Goal: Task Accomplishment & Management: Use online tool/utility

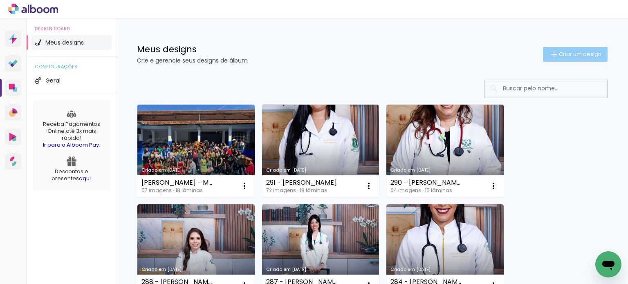
click at [559, 54] on span "Criar um design" at bounding box center [580, 54] width 43 height 5
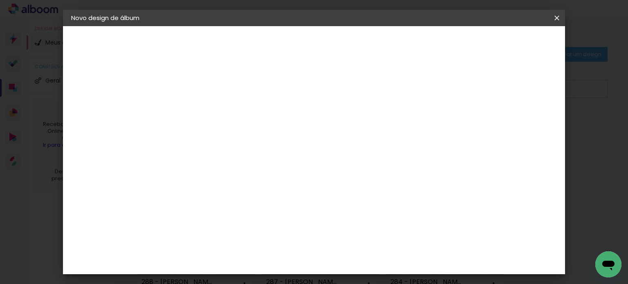
click at [205, 112] on input at bounding box center [205, 109] width 0 height 13
type input "LAMINAS"
click at [289, 47] on paper-button "Avançar" at bounding box center [269, 43] width 40 height 14
click at [225, 176] on div "Canaan Álbuns" at bounding box center [211, 182] width 25 height 13
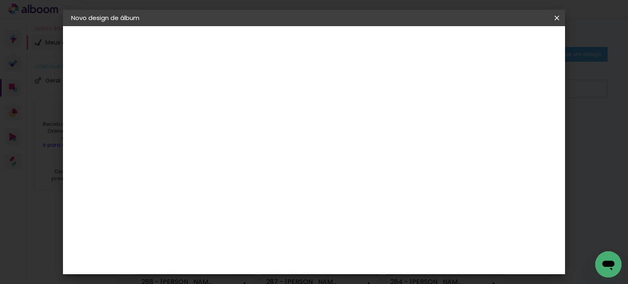
click at [358, 47] on paper-button "Avançar" at bounding box center [338, 43] width 40 height 14
click at [260, 248] on span "30 × 30" at bounding box center [241, 256] width 38 height 17
click at [0, 0] on slot "Avançar" at bounding box center [0, 0] width 0 height 0
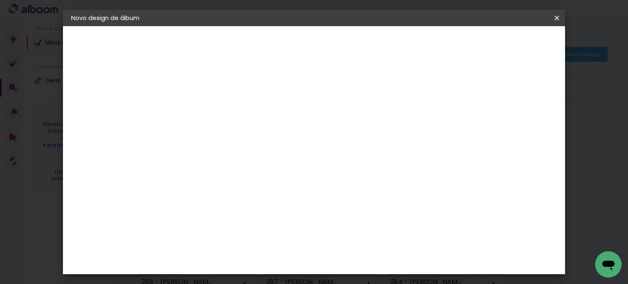
click at [405, 47] on paper-button "Iniciar design" at bounding box center [378, 46] width 53 height 20
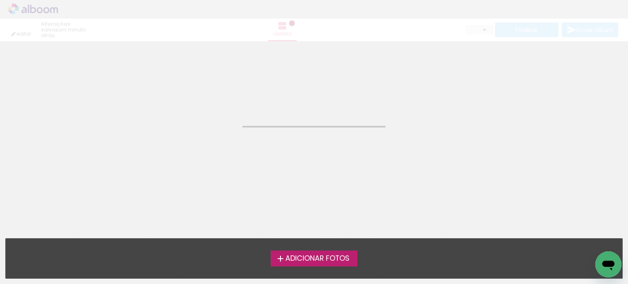
click at [306, 260] on span "Adicionar Fotos" at bounding box center [317, 258] width 64 height 7
click at [0, 0] on input "file" at bounding box center [0, 0] width 0 height 0
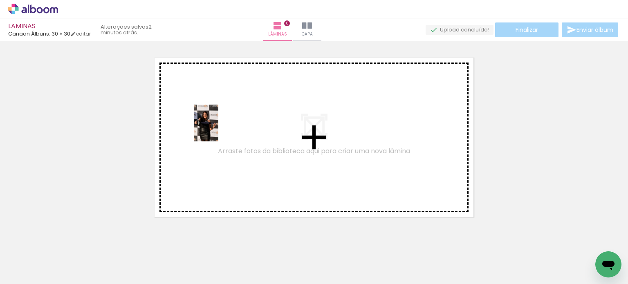
drag, startPoint x: 93, startPoint y: 261, endPoint x: 218, endPoint y: 129, distance: 182.3
click at [218, 129] on quentale-workspace at bounding box center [314, 142] width 628 height 284
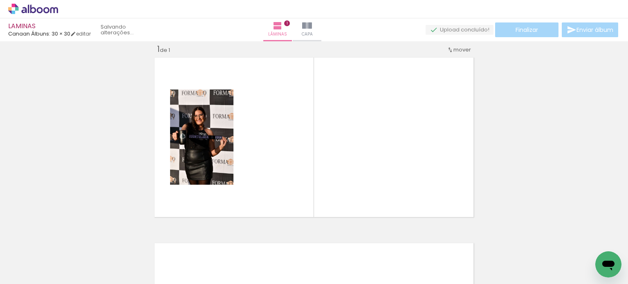
scroll to position [10, 0]
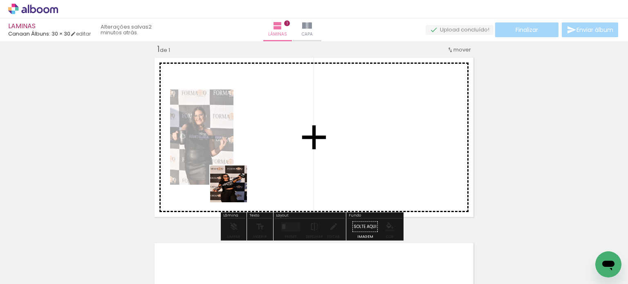
drag, startPoint x: 190, startPoint y: 220, endPoint x: 257, endPoint y: 167, distance: 85.1
click at [257, 167] on quentale-workspace at bounding box center [314, 142] width 628 height 284
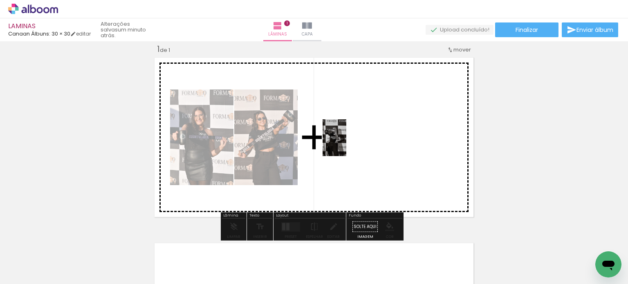
drag, startPoint x: 263, startPoint y: 255, endPoint x: 348, endPoint y: 148, distance: 136.5
click at [348, 141] on quentale-workspace at bounding box center [314, 142] width 628 height 284
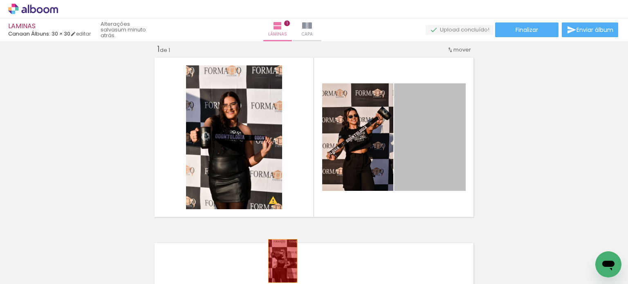
drag, startPoint x: 439, startPoint y: 125, endPoint x: 277, endPoint y: 262, distance: 212.7
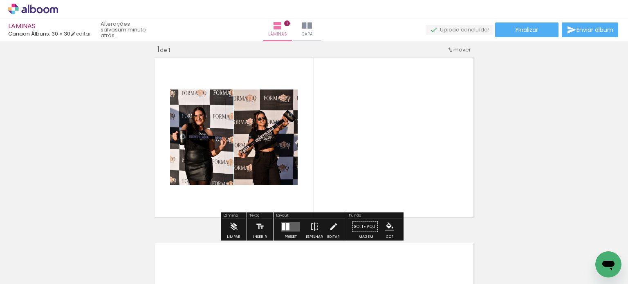
click at [286, 226] on div at bounding box center [287, 226] width 3 height 7
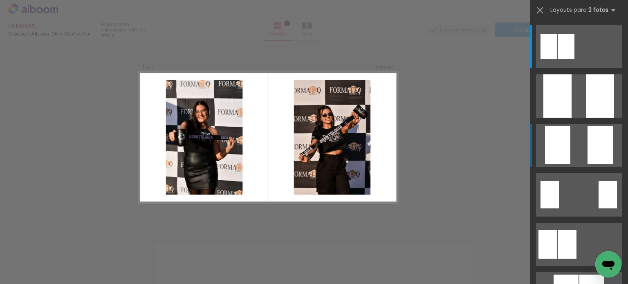
scroll to position [123, 0]
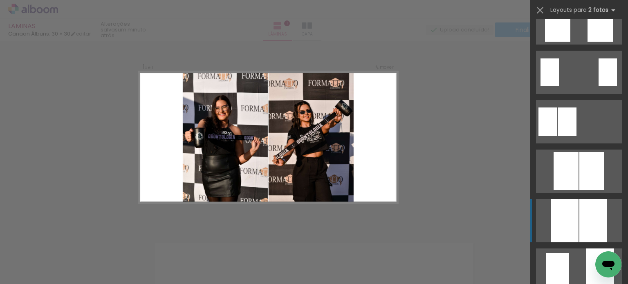
click at [585, 219] on div at bounding box center [593, 220] width 28 height 43
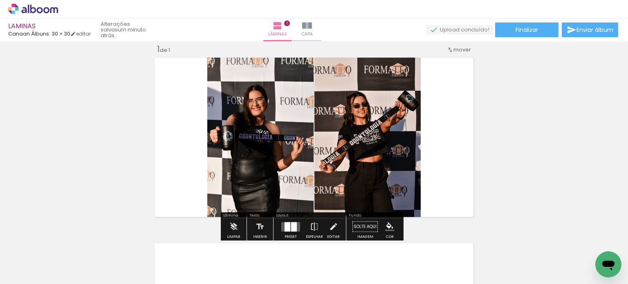
click at [497, 126] on div "Inserir lâmina 1 de 1" at bounding box center [314, 220] width 628 height 372
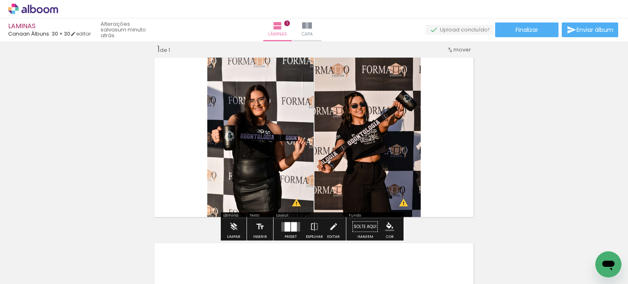
drag, startPoint x: 575, startPoint y: 90, endPoint x: 561, endPoint y: 90, distance: 13.9
click at [575, 90] on div "Inserir lâmina 1 de 1 O Designbox precisará aumentar a sua imagem em 176% para …" at bounding box center [314, 220] width 628 height 372
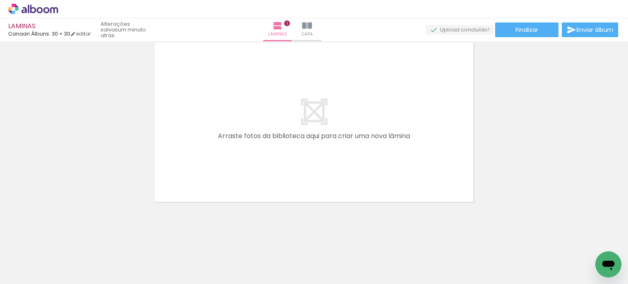
scroll to position [0, 0]
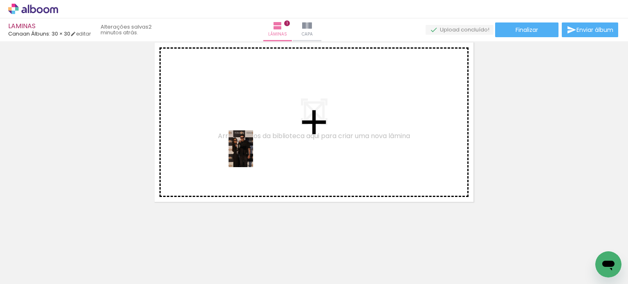
drag, startPoint x: 183, startPoint y: 258, endPoint x: 253, endPoint y: 155, distance: 125.1
click at [253, 155] on quentale-workspace at bounding box center [314, 142] width 628 height 284
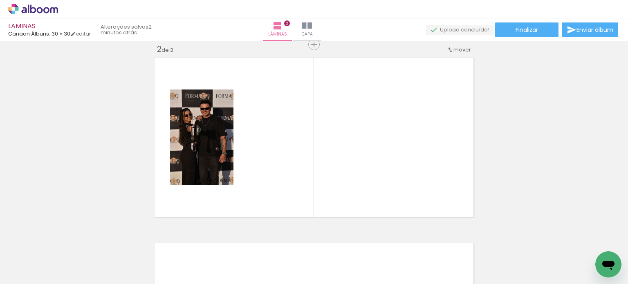
scroll to position [0, 131]
click at [492, 268] on div at bounding box center [500, 256] width 28 height 40
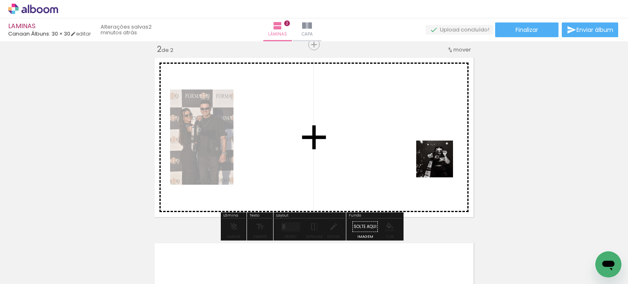
drag, startPoint x: 505, startPoint y: 265, endPoint x: 419, endPoint y: 138, distance: 153.7
click at [422, 141] on quentale-workspace at bounding box center [314, 142] width 628 height 284
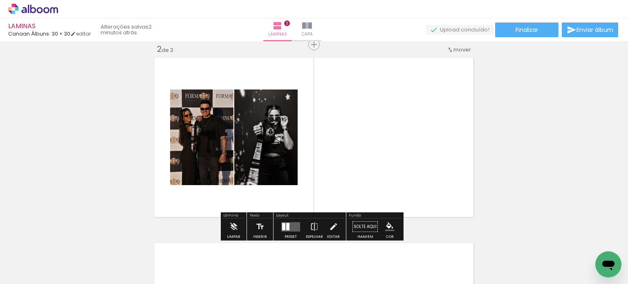
click at [287, 226] on div at bounding box center [287, 226] width 3 height 7
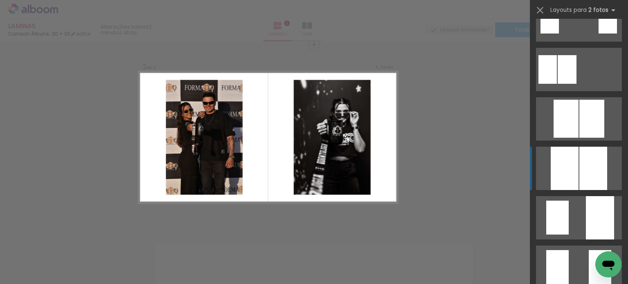
scroll to position [204, 0]
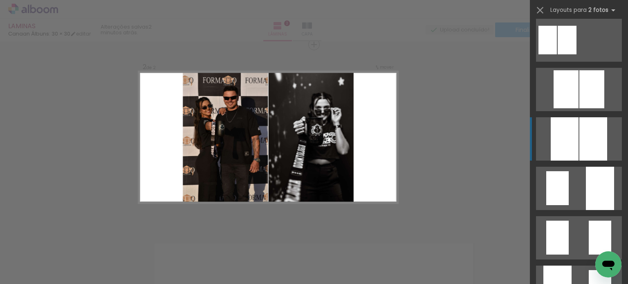
click at [592, 140] on div at bounding box center [593, 138] width 28 height 43
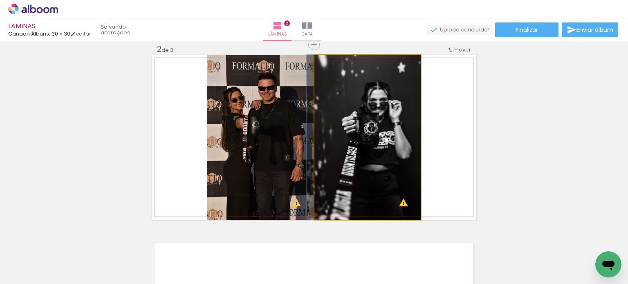
drag, startPoint x: 363, startPoint y: 181, endPoint x: 349, endPoint y: 181, distance: 14.3
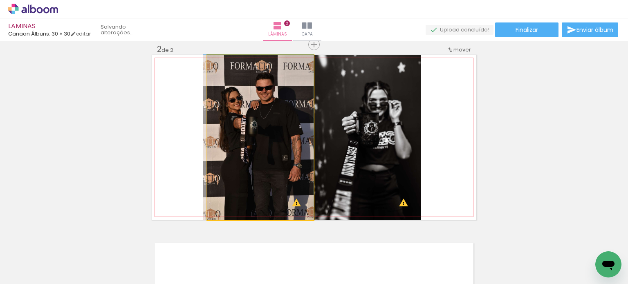
drag, startPoint x: 253, startPoint y: 161, endPoint x: 246, endPoint y: 159, distance: 7.4
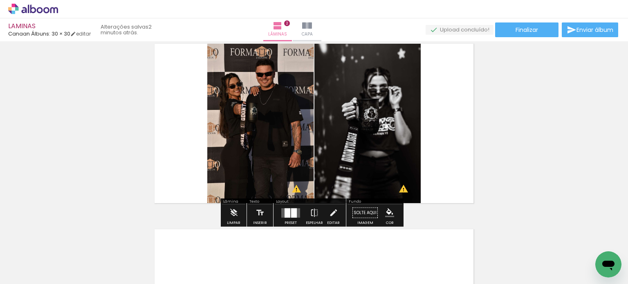
scroll to position [196, 0]
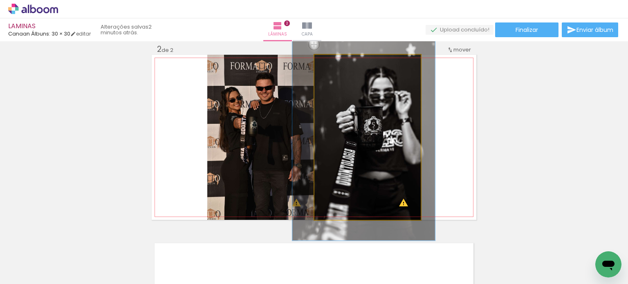
drag, startPoint x: 332, startPoint y: 65, endPoint x: 339, endPoint y: 67, distance: 7.1
type paper-slider "125"
click at [339, 67] on div at bounding box center [340, 63] width 13 height 13
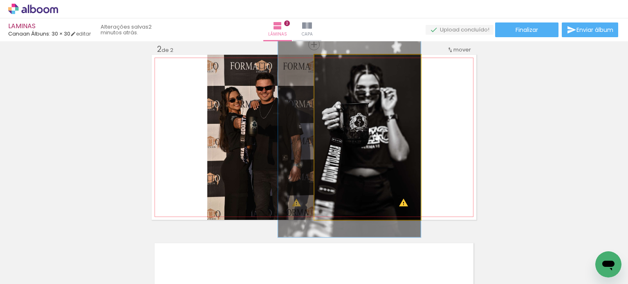
drag, startPoint x: 359, startPoint y: 129, endPoint x: 343, endPoint y: 126, distance: 16.3
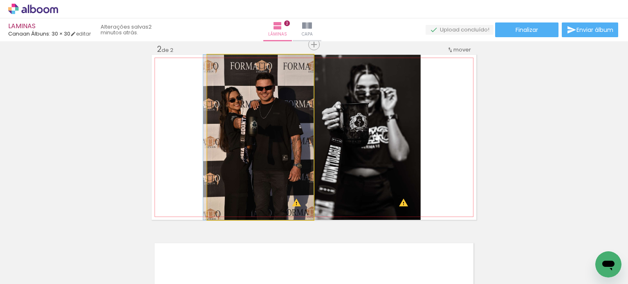
drag, startPoint x: 272, startPoint y: 136, endPoint x: 264, endPoint y: 284, distance: 148.7
click at [264, 284] on quentale-workspace at bounding box center [314, 142] width 628 height 284
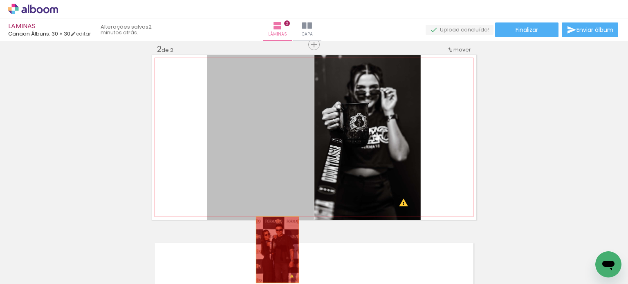
drag, startPoint x: 275, startPoint y: 126, endPoint x: 273, endPoint y: 256, distance: 130.1
click at [274, 256] on quentale-workspace at bounding box center [314, 142] width 628 height 284
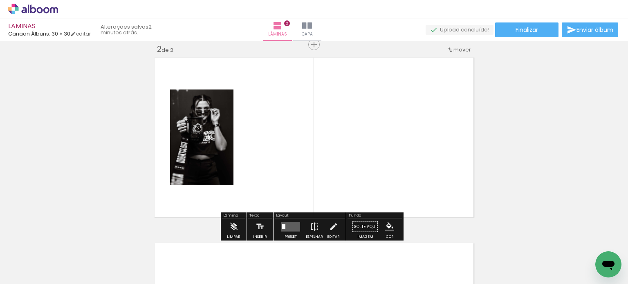
click at [285, 227] on quentale-layouter at bounding box center [290, 226] width 19 height 9
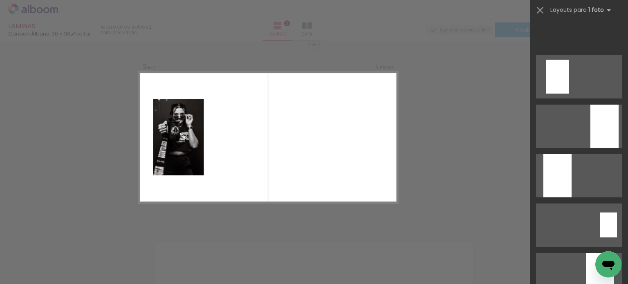
scroll to position [0, 0]
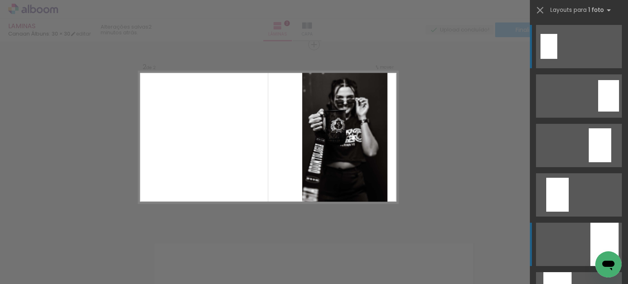
click at [601, 232] on div at bounding box center [605, 244] width 28 height 43
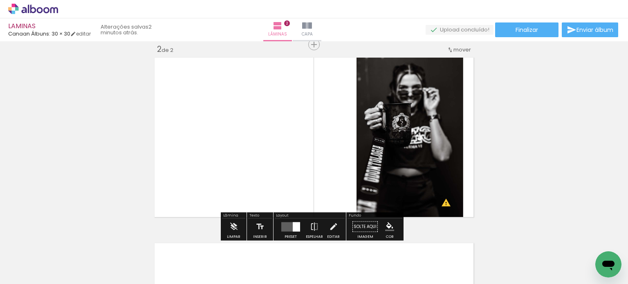
click at [283, 227] on quentale-layouter at bounding box center [290, 226] width 19 height 9
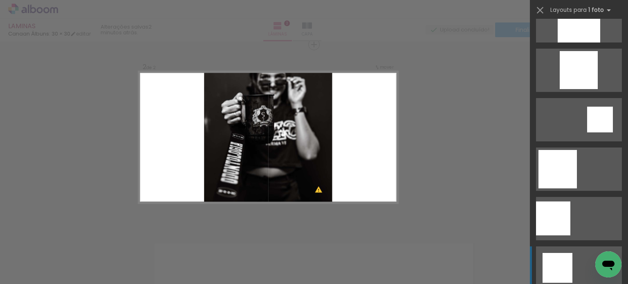
scroll to position [730, 0]
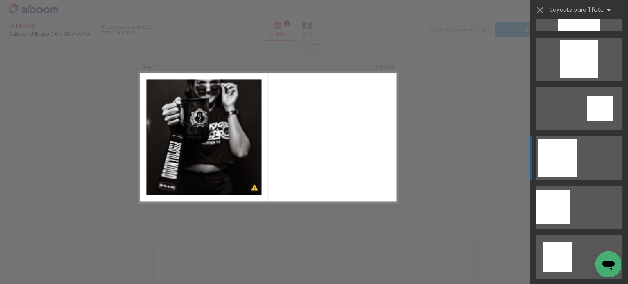
click at [561, 155] on div at bounding box center [558, 158] width 38 height 38
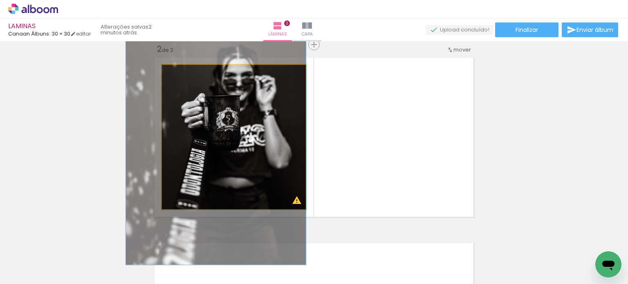
drag, startPoint x: 280, startPoint y: 118, endPoint x: 272, endPoint y: 124, distance: 10.2
drag, startPoint x: 288, startPoint y: 124, endPoint x: 282, endPoint y: 124, distance: 5.7
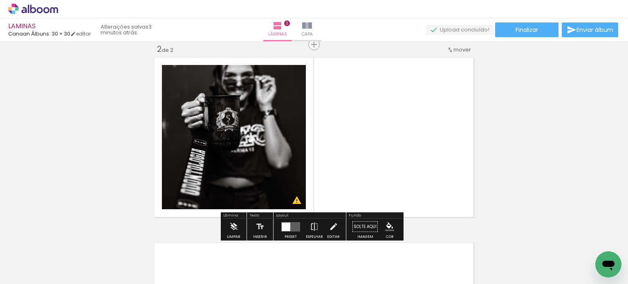
click at [521, 101] on div "Inserir lâmina 1 de 2 Inserir lâmina 2 de 2 O Designbox precisará aumentar a su…" at bounding box center [314, 126] width 628 height 557
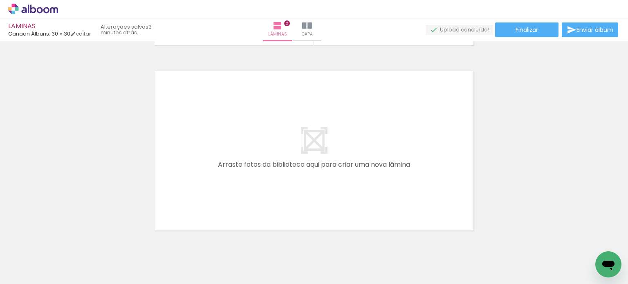
scroll to position [0, 0]
click at [43, 258] on iron-icon at bounding box center [41, 259] width 7 height 7
click at [43, 255] on paper-item "Não utilizadas" at bounding box center [26, 256] width 42 height 7
type input "Não utilizadas"
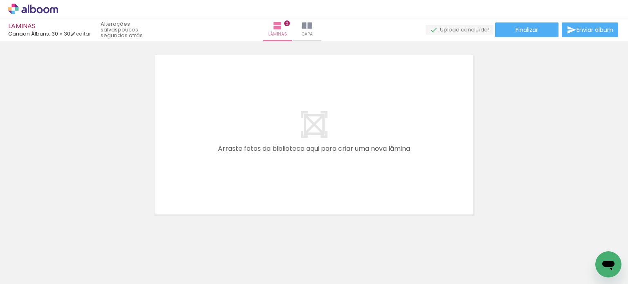
scroll to position [397, 0]
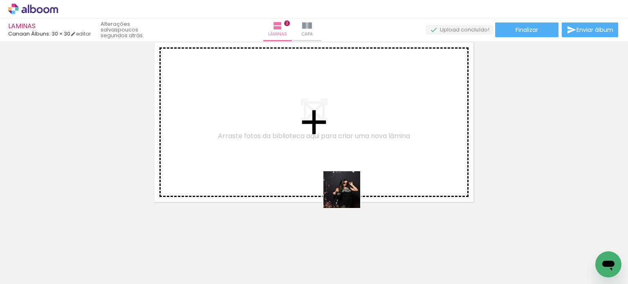
drag, startPoint x: 367, startPoint y: 265, endPoint x: 334, endPoint y: 140, distance: 129.2
click at [334, 140] on quentale-workspace at bounding box center [314, 142] width 628 height 284
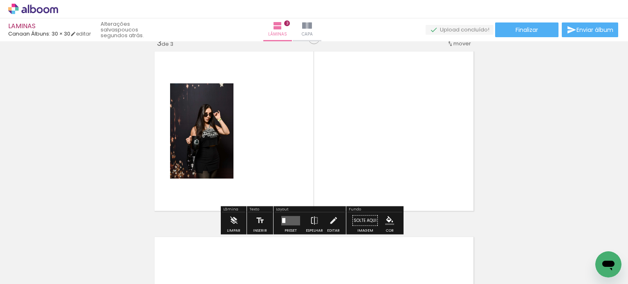
scroll to position [382, 0]
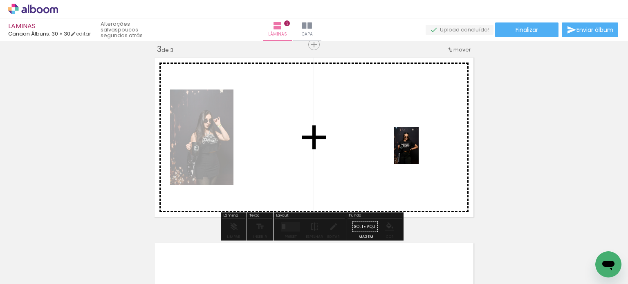
drag, startPoint x: 454, startPoint y: 252, endPoint x: 418, endPoint y: 150, distance: 108.8
click at [418, 150] on quentale-workspace at bounding box center [314, 142] width 628 height 284
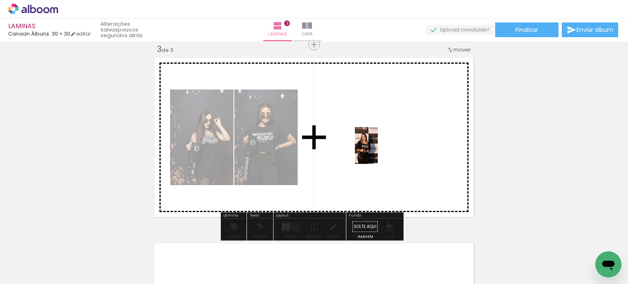
drag, startPoint x: 220, startPoint y: 256, endPoint x: 380, endPoint y: 152, distance: 190.9
click at [380, 152] on quentale-workspace at bounding box center [314, 142] width 628 height 284
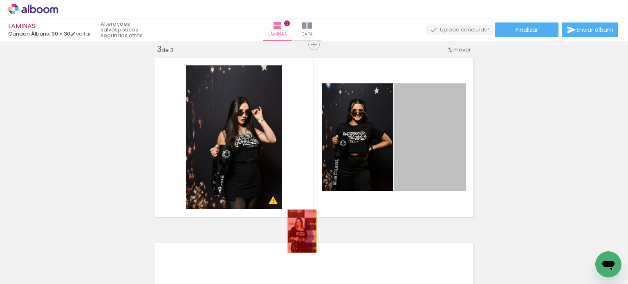
drag, startPoint x: 410, startPoint y: 135, endPoint x: 260, endPoint y: 263, distance: 197.3
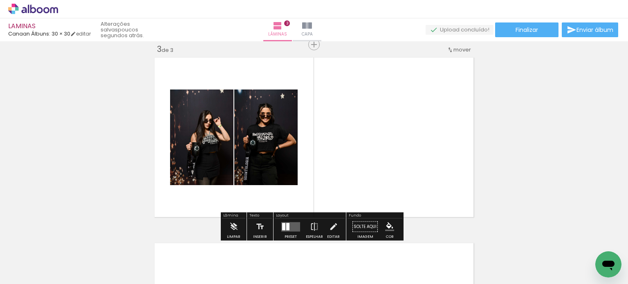
scroll to position [0, 0]
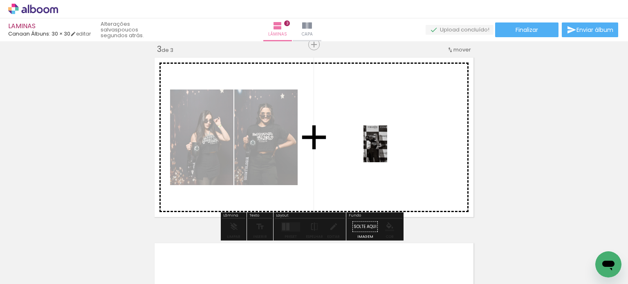
drag, startPoint x: 175, startPoint y: 255, endPoint x: 388, endPoint y: 149, distance: 237.4
click at [388, 150] on quentale-workspace at bounding box center [314, 142] width 628 height 284
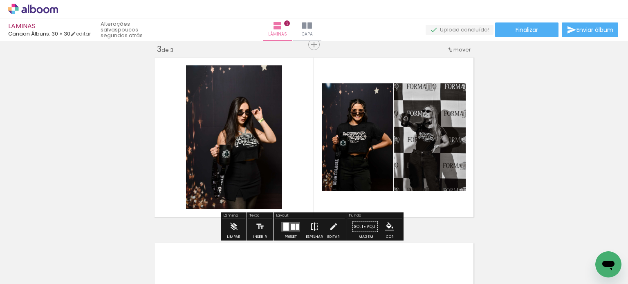
click at [311, 226] on iron-icon at bounding box center [314, 227] width 9 height 16
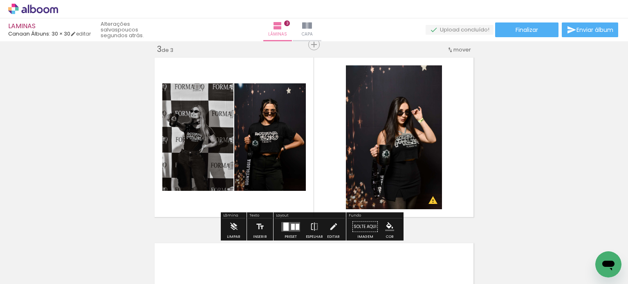
click at [290, 231] on div at bounding box center [291, 227] width 22 height 16
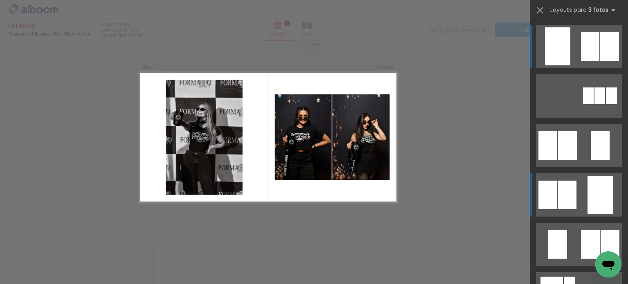
click at [591, 194] on div at bounding box center [600, 195] width 25 height 38
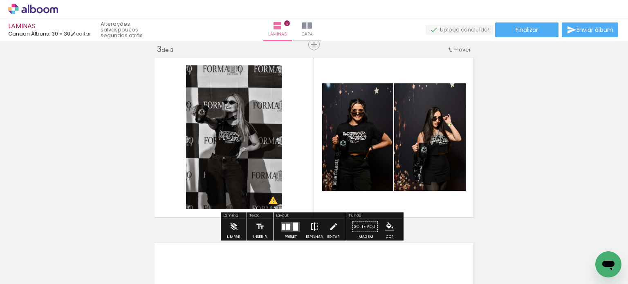
click at [311, 225] on iron-icon at bounding box center [314, 227] width 9 height 16
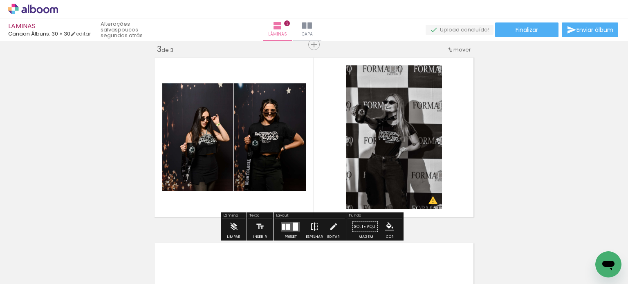
click at [313, 226] on iron-icon at bounding box center [314, 227] width 9 height 16
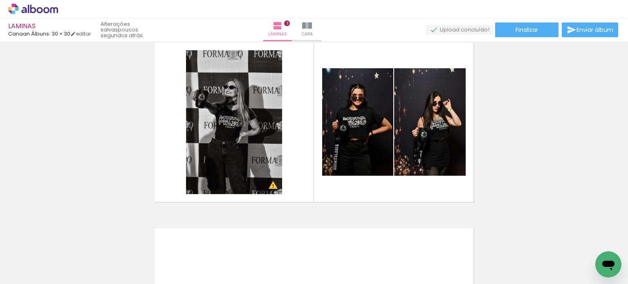
scroll to position [409, 0]
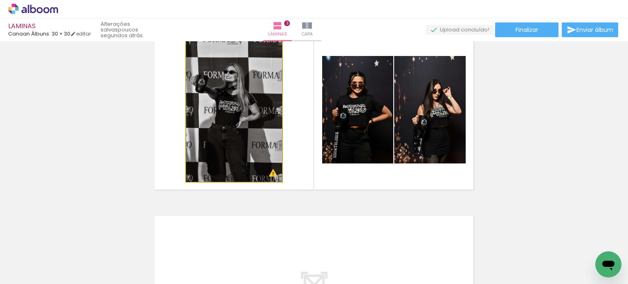
drag, startPoint x: 244, startPoint y: 106, endPoint x: 261, endPoint y: 84, distance: 27.4
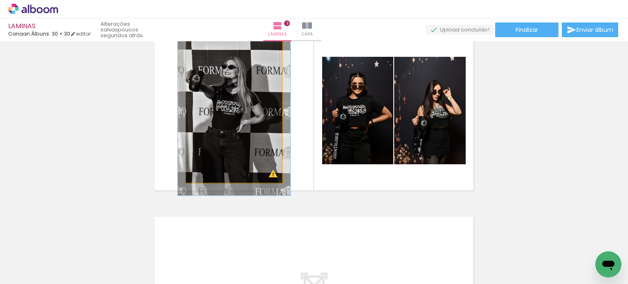
drag, startPoint x: 206, startPoint y: 47, endPoint x: 211, endPoint y: 47, distance: 4.9
type paper-slider "117"
click at [211, 47] on div at bounding box center [210, 47] width 13 height 13
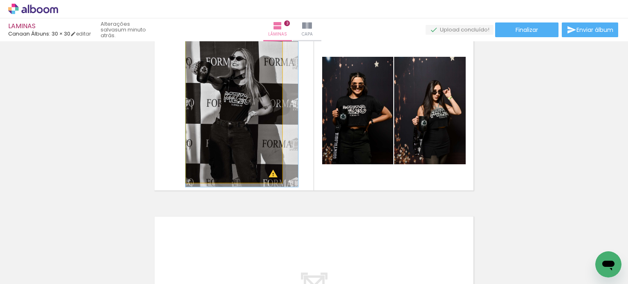
drag, startPoint x: 219, startPoint y: 111, endPoint x: 240, endPoint y: 102, distance: 22.9
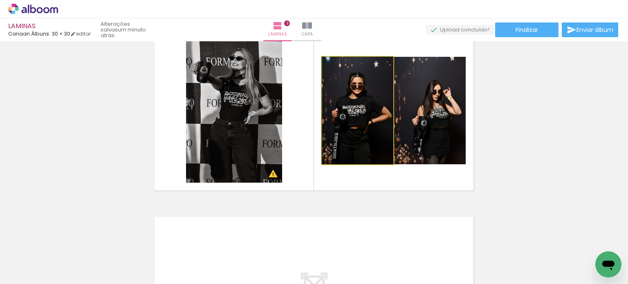
drag, startPoint x: 367, startPoint y: 122, endPoint x: 359, endPoint y: 121, distance: 8.3
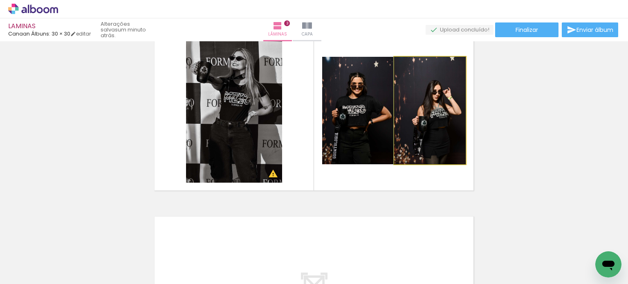
drag, startPoint x: 420, startPoint y: 119, endPoint x: 408, endPoint y: 115, distance: 12.9
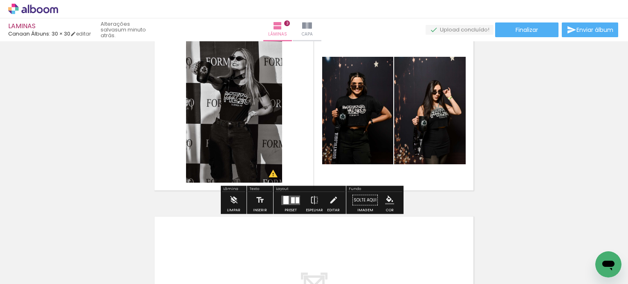
click at [515, 106] on div "Inserir lâmina 1 de 3 Inserir lâmina 2 de 3 Inserir lâmina 3 de 3 O Designbox p…" at bounding box center [314, 7] width 628 height 743
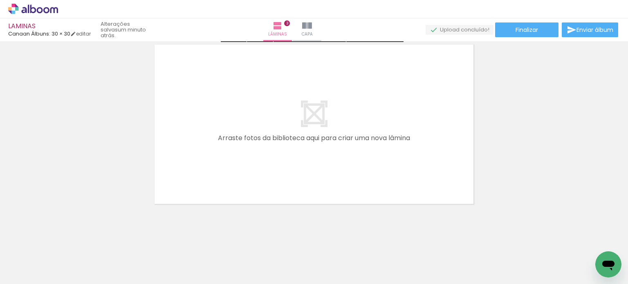
scroll to position [582, 0]
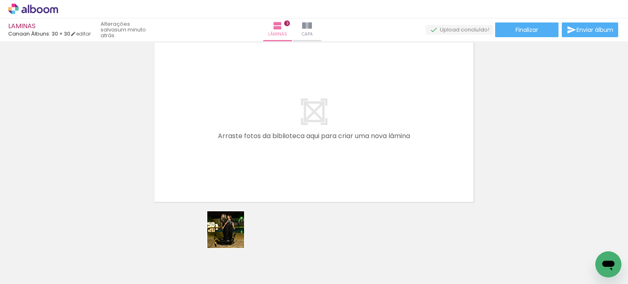
drag, startPoint x: 224, startPoint y: 256, endPoint x: 249, endPoint y: 209, distance: 52.7
click at [249, 151] on quentale-workspace at bounding box center [314, 142] width 628 height 284
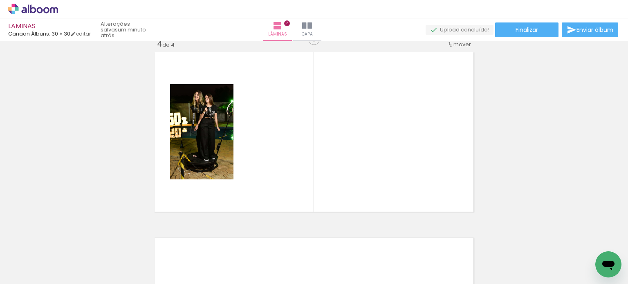
scroll to position [567, 0]
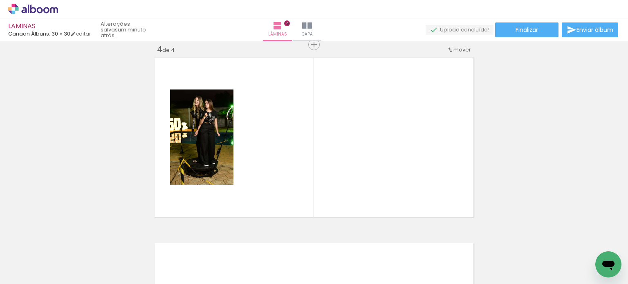
drag, startPoint x: 228, startPoint y: 255, endPoint x: 310, endPoint y: 139, distance: 142.6
click at [311, 141] on quentale-workspace at bounding box center [314, 142] width 628 height 284
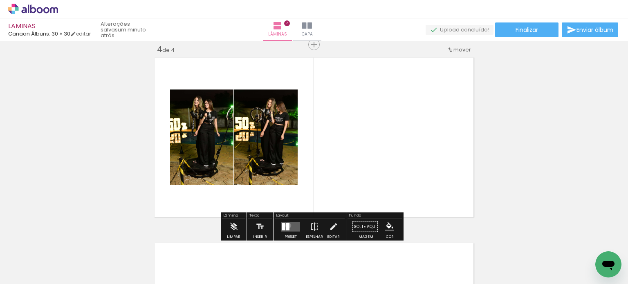
click at [286, 225] on div at bounding box center [287, 226] width 3 height 7
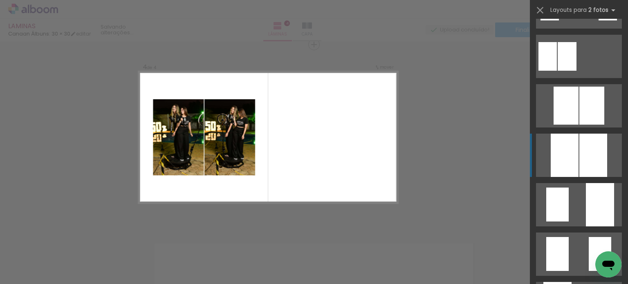
scroll to position [204, 0]
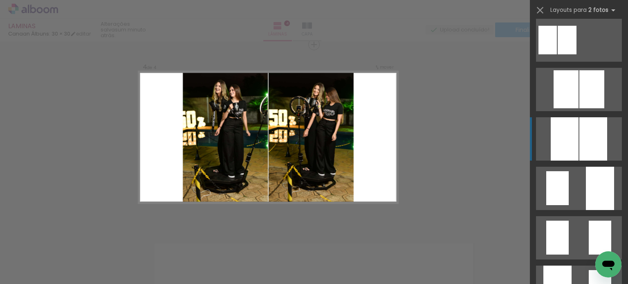
click at [604, 139] on div at bounding box center [593, 138] width 28 height 43
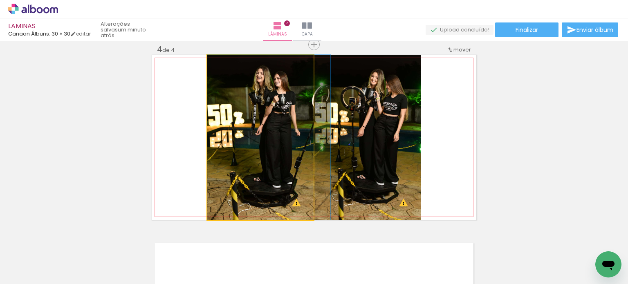
drag, startPoint x: 262, startPoint y: 139, endPoint x: 278, endPoint y: 150, distance: 19.9
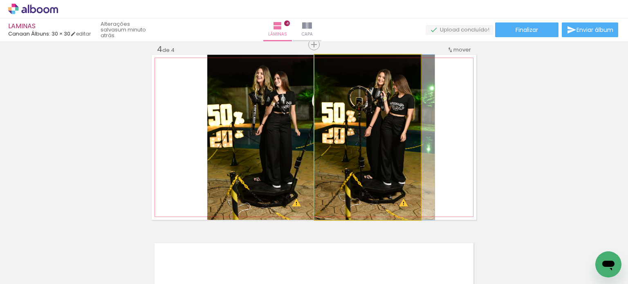
drag, startPoint x: 374, startPoint y: 147, endPoint x: 386, endPoint y: 149, distance: 12.4
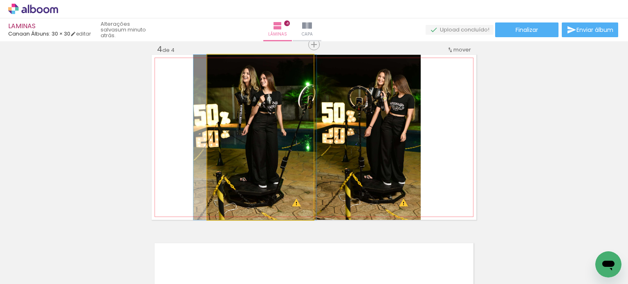
drag, startPoint x: 283, startPoint y: 148, endPoint x: 270, endPoint y: 150, distance: 13.2
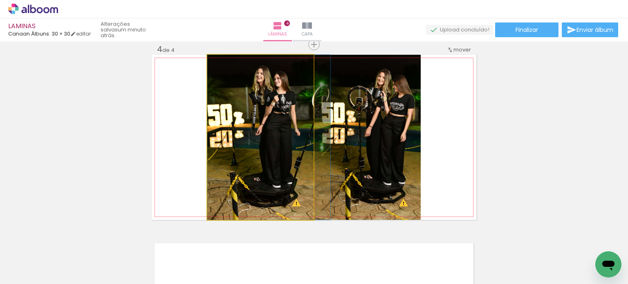
drag, startPoint x: 260, startPoint y: 142, endPoint x: 279, endPoint y: 142, distance: 19.2
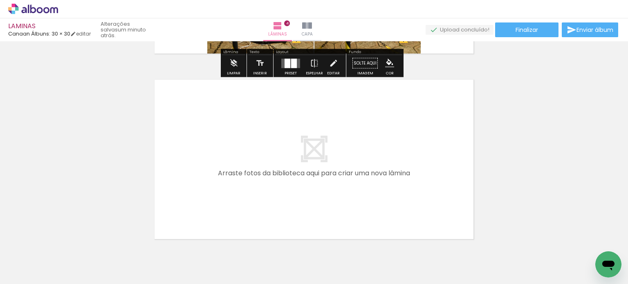
scroll to position [768, 0]
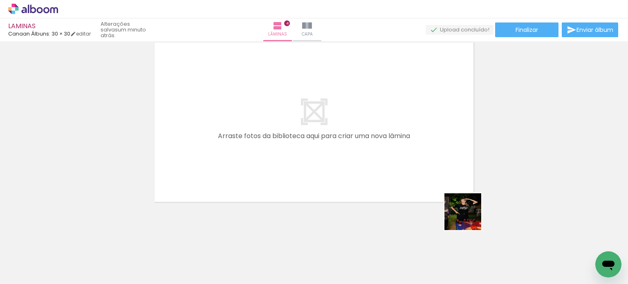
drag, startPoint x: 496, startPoint y: 262, endPoint x: 476, endPoint y: 182, distance: 82.0
click at [370, 106] on quentale-workspace at bounding box center [314, 142] width 628 height 284
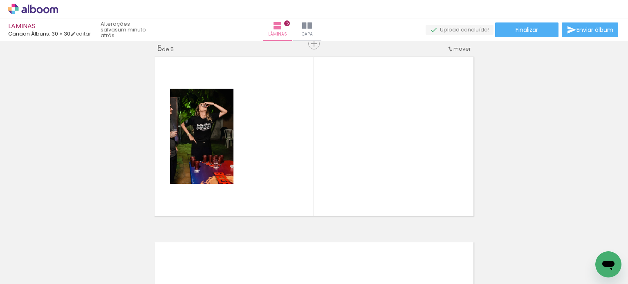
scroll to position [753, 0]
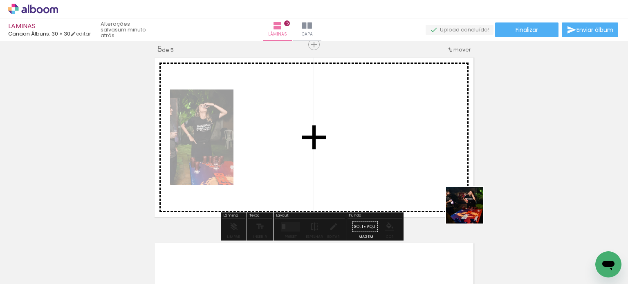
drag, startPoint x: 501, startPoint y: 252, endPoint x: 477, endPoint y: 195, distance: 60.8
click at [425, 153] on quentale-workspace at bounding box center [314, 142] width 628 height 284
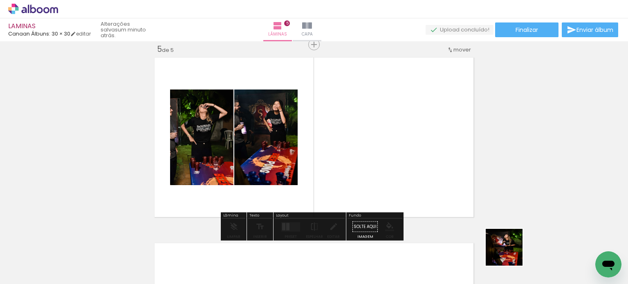
drag, startPoint x: 511, startPoint y: 258, endPoint x: 419, endPoint y: 149, distance: 142.2
click at [419, 149] on quentale-workspace at bounding box center [314, 142] width 628 height 284
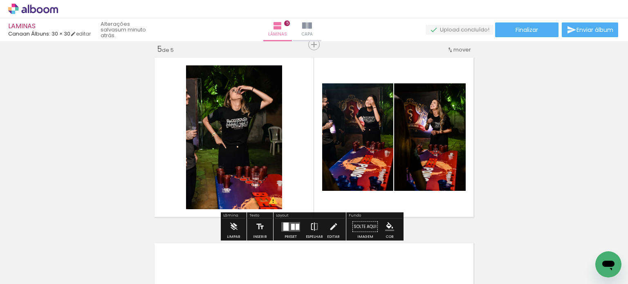
click at [312, 227] on iron-icon at bounding box center [314, 227] width 9 height 16
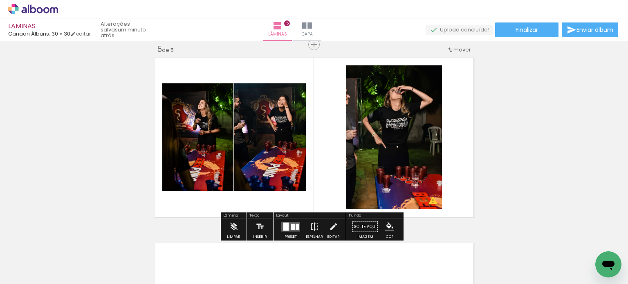
click at [285, 225] on div at bounding box center [285, 226] width 5 height 8
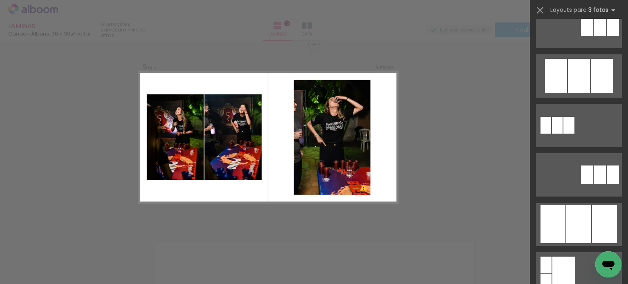
scroll to position [450, 0]
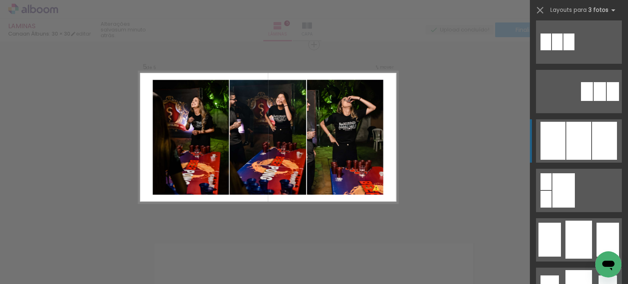
click at [607, 137] on div at bounding box center [604, 141] width 25 height 38
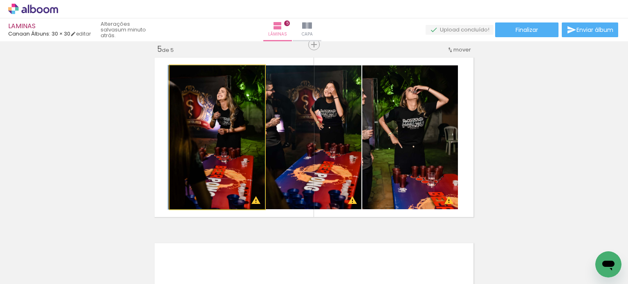
drag, startPoint x: 247, startPoint y: 157, endPoint x: 240, endPoint y: 155, distance: 7.8
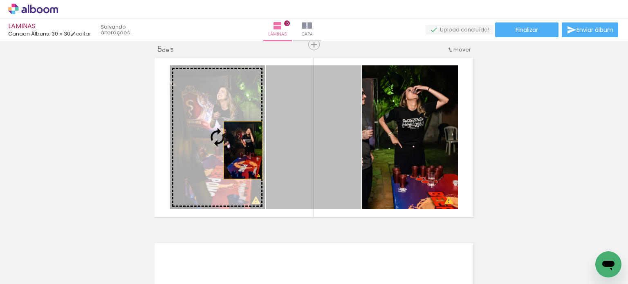
drag, startPoint x: 281, startPoint y: 155, endPoint x: 217, endPoint y: 148, distance: 64.1
click at [0, 0] on slot at bounding box center [0, 0] width 0 height 0
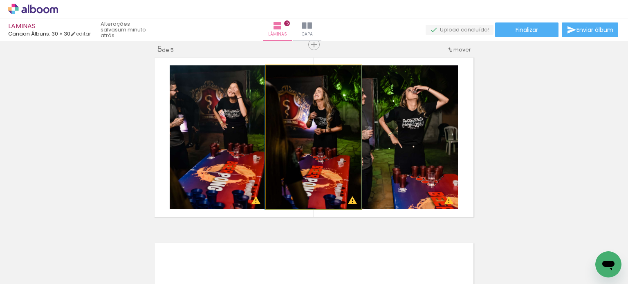
drag, startPoint x: 294, startPoint y: 152, endPoint x: 286, endPoint y: 150, distance: 8.8
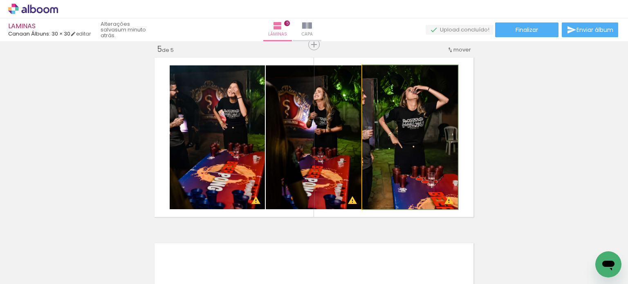
drag, startPoint x: 401, startPoint y: 144, endPoint x: 390, endPoint y: 129, distance: 19.1
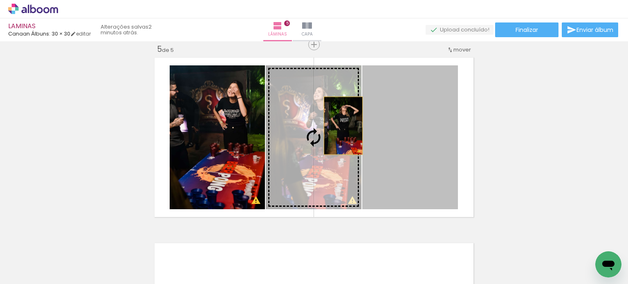
drag, startPoint x: 399, startPoint y: 130, endPoint x: 331, endPoint y: 126, distance: 68.0
click at [0, 0] on slot at bounding box center [0, 0] width 0 height 0
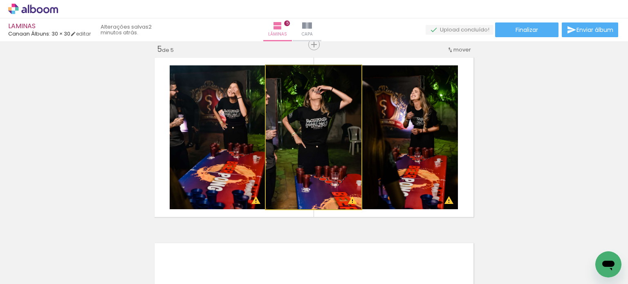
drag, startPoint x: 334, startPoint y: 126, endPoint x: 326, endPoint y: 121, distance: 9.3
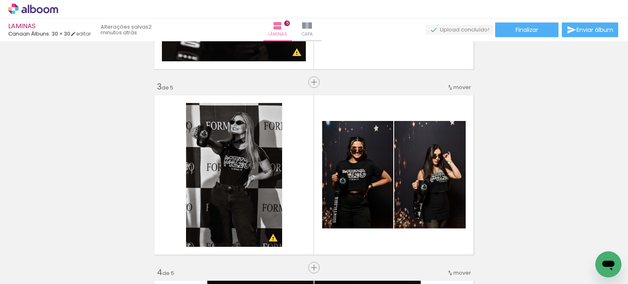
scroll to position [426, 0]
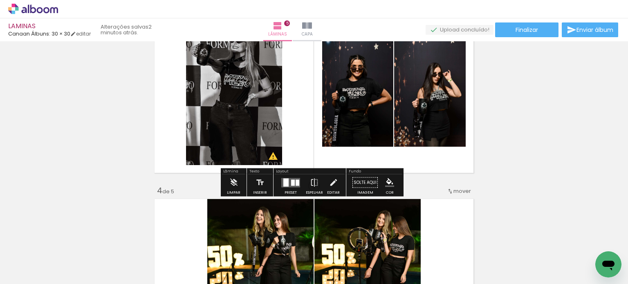
click at [291, 182] on div at bounding box center [293, 183] width 4 height 6
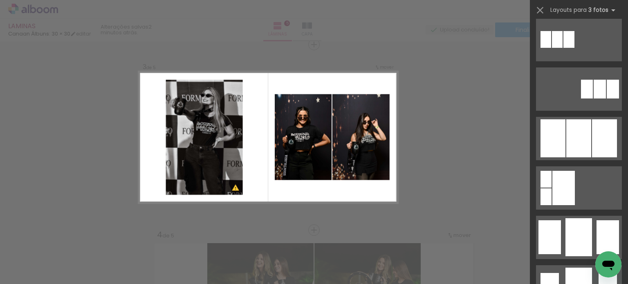
scroll to position [476, 0]
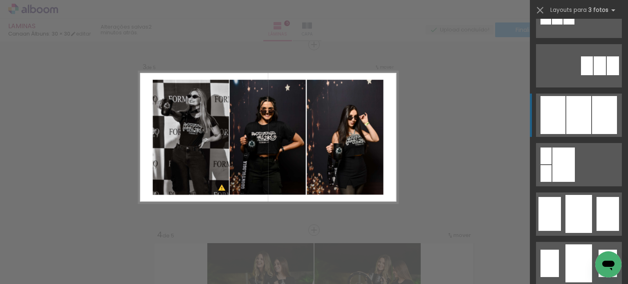
click at [612, 105] on div at bounding box center [604, 115] width 25 height 38
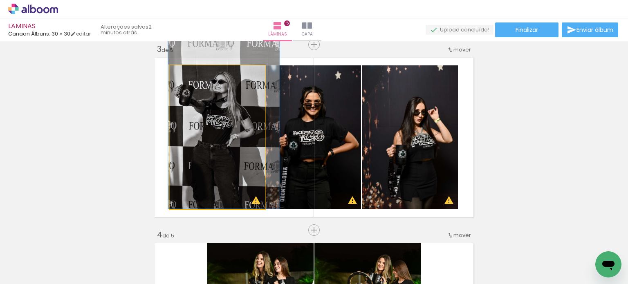
drag, startPoint x: 245, startPoint y: 138, endPoint x: 245, endPoint y: 126, distance: 11.9
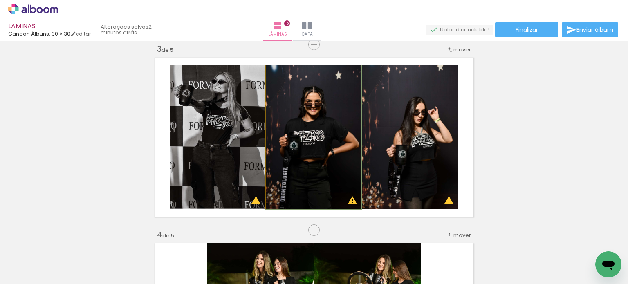
drag, startPoint x: 296, startPoint y: 128, endPoint x: 283, endPoint y: 118, distance: 16.9
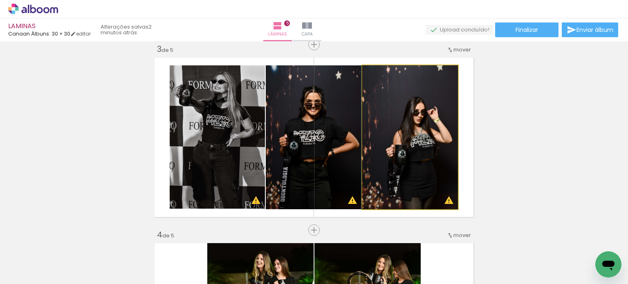
drag, startPoint x: 405, startPoint y: 122, endPoint x: 391, endPoint y: 112, distance: 17.7
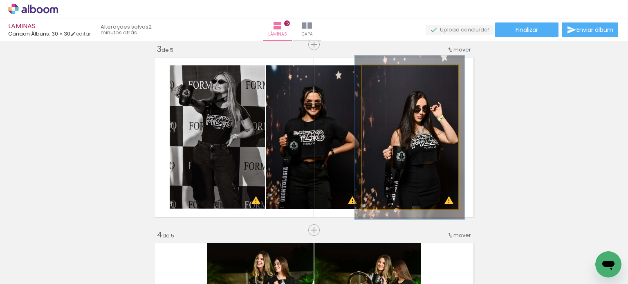
type paper-slider "116"
click at [380, 72] on div at bounding box center [385, 73] width 13 height 13
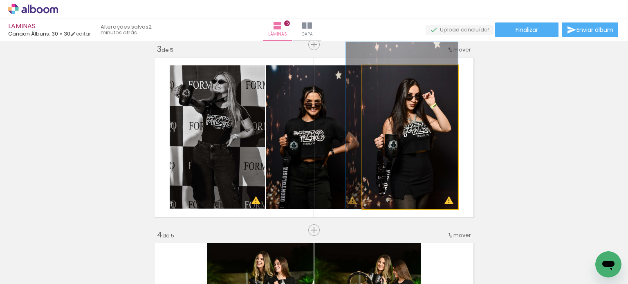
drag, startPoint x: 406, startPoint y: 133, endPoint x: 391, endPoint y: 112, distance: 25.0
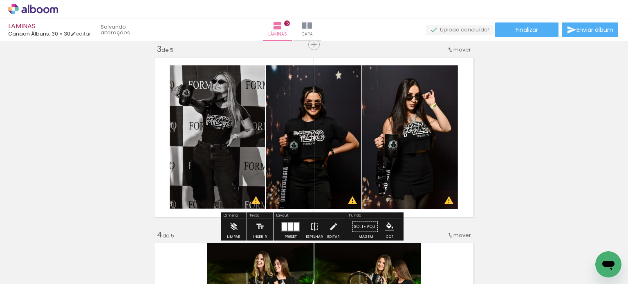
click at [537, 71] on div "Inserir lâmina 1 de 5 Inserir lâmina 2 de 5 Inserir lâmina 3 de 5 Inserir lâmin…" at bounding box center [314, 220] width 628 height 1114
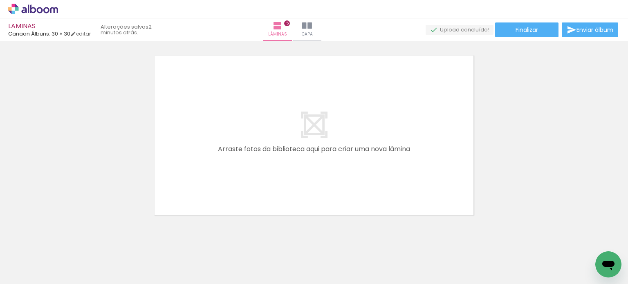
scroll to position [954, 0]
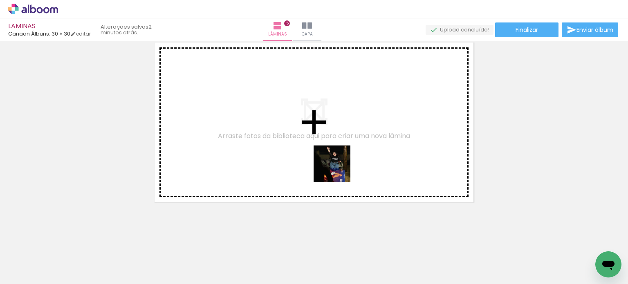
drag, startPoint x: 359, startPoint y: 267, endPoint x: 369, endPoint y: 224, distance: 44.8
click at [337, 168] on quentale-workspace at bounding box center [314, 142] width 628 height 284
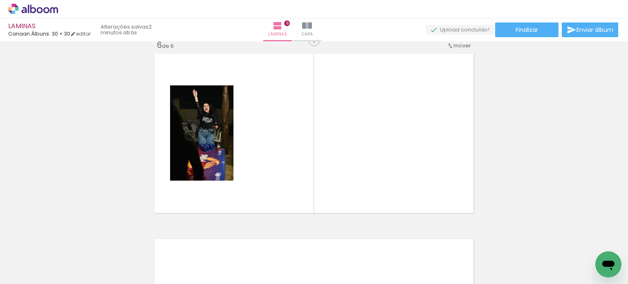
scroll to position [939, 0]
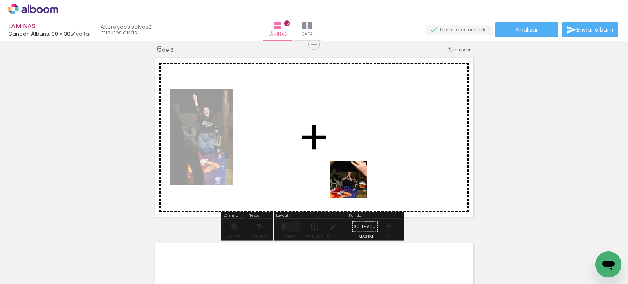
drag, startPoint x: 356, startPoint y: 222, endPoint x: 378, endPoint y: 216, distance: 22.6
click at [351, 174] on quentale-workspace at bounding box center [314, 142] width 628 height 284
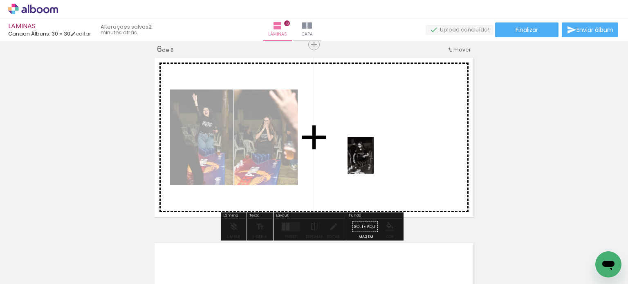
drag, startPoint x: 371, startPoint y: 262, endPoint x: 372, endPoint y: 162, distance: 100.2
click at [372, 162] on quentale-workspace at bounding box center [314, 142] width 628 height 284
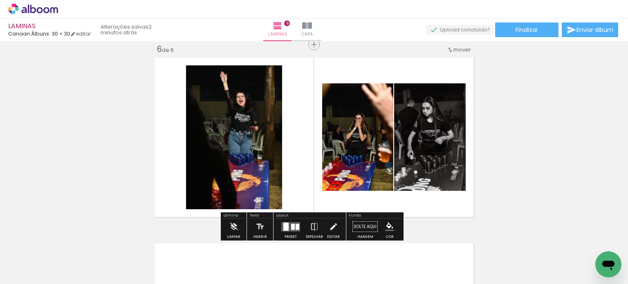
click at [291, 226] on div at bounding box center [293, 227] width 4 height 6
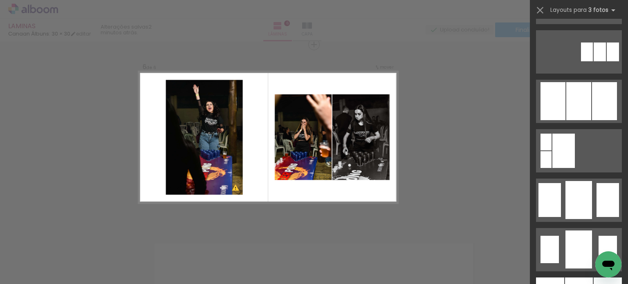
scroll to position [491, 0]
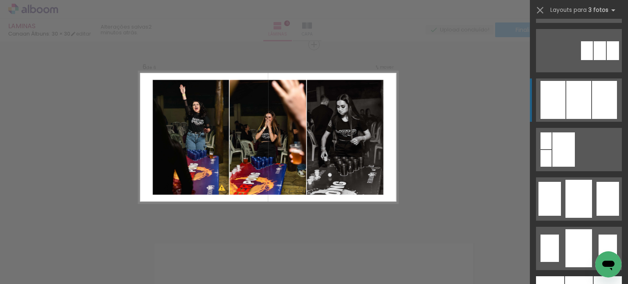
click at [602, 110] on div at bounding box center [604, 100] width 25 height 38
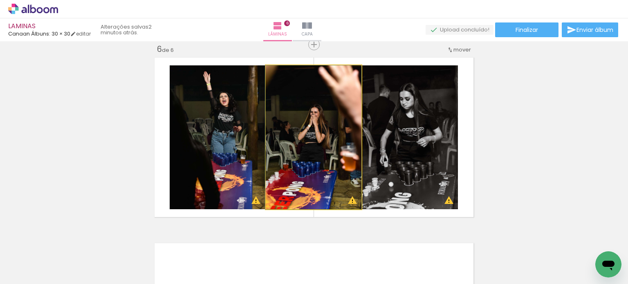
drag, startPoint x: 278, startPoint y: 153, endPoint x: 272, endPoint y: 146, distance: 8.7
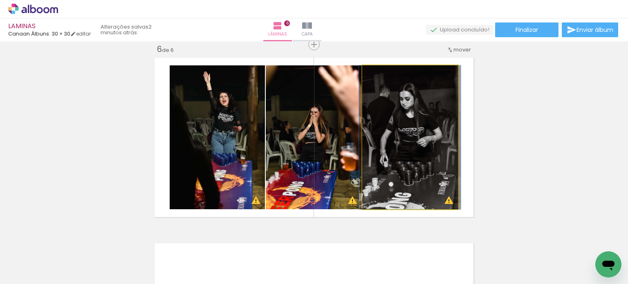
drag, startPoint x: 379, startPoint y: 138, endPoint x: 331, endPoint y: 136, distance: 47.5
click at [0, 0] on slot at bounding box center [0, 0] width 0 height 0
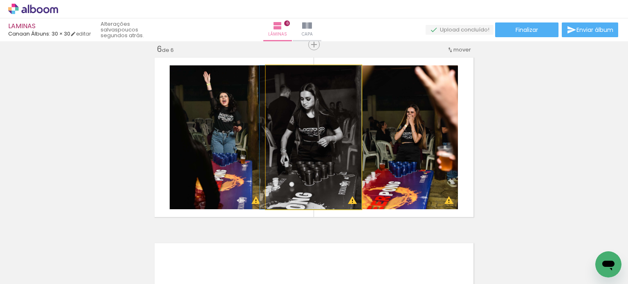
drag, startPoint x: 309, startPoint y: 110, endPoint x: 300, endPoint y: 108, distance: 9.1
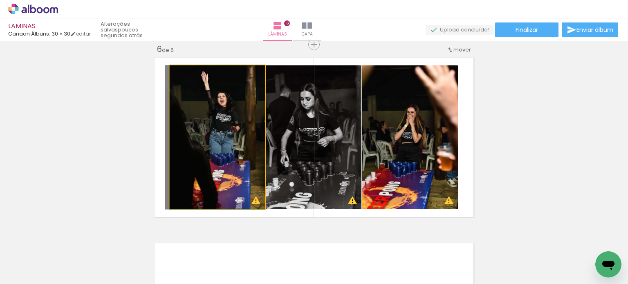
drag, startPoint x: 245, startPoint y: 124, endPoint x: 232, endPoint y: 124, distance: 13.1
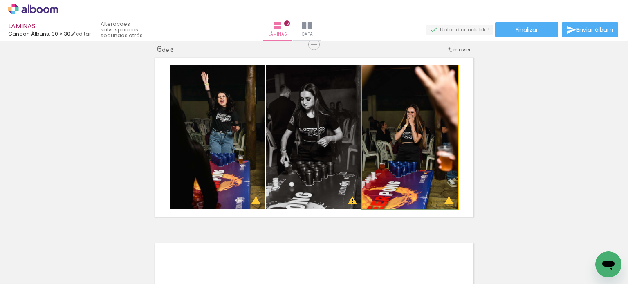
drag, startPoint x: 397, startPoint y: 140, endPoint x: 395, endPoint y: 129, distance: 10.9
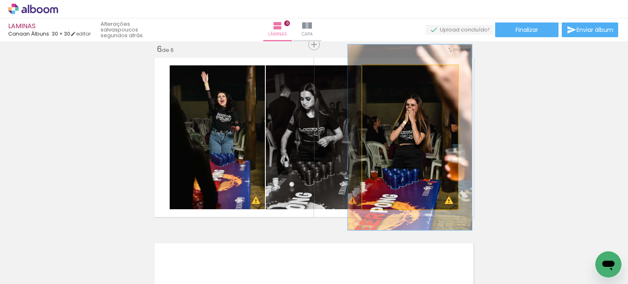
drag, startPoint x: 378, startPoint y: 74, endPoint x: 386, endPoint y: 73, distance: 8.2
type paper-slider "129"
click at [386, 73] on div at bounding box center [389, 73] width 7 height 7
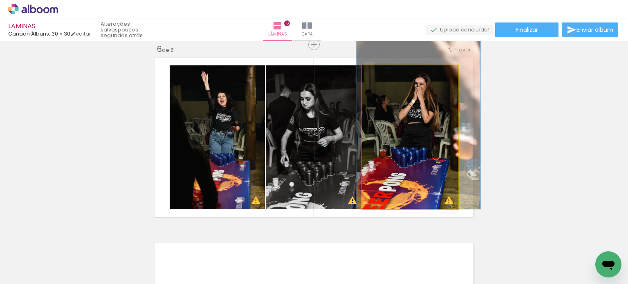
drag, startPoint x: 400, startPoint y: 144, endPoint x: 409, endPoint y: 111, distance: 34.2
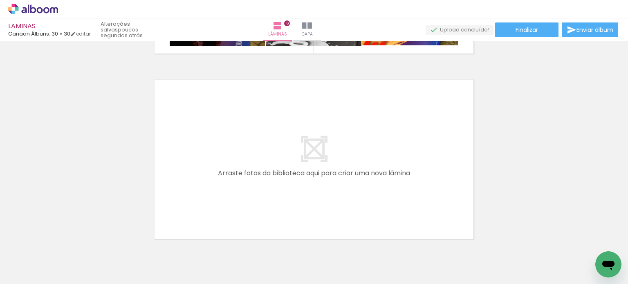
scroll to position [1139, 0]
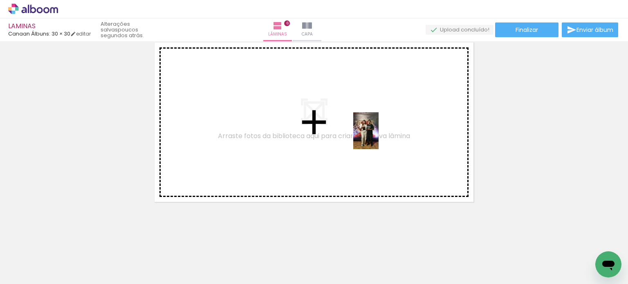
drag, startPoint x: 319, startPoint y: 260, endPoint x: 378, endPoint y: 137, distance: 136.1
click at [378, 137] on quentale-workspace at bounding box center [314, 142] width 628 height 284
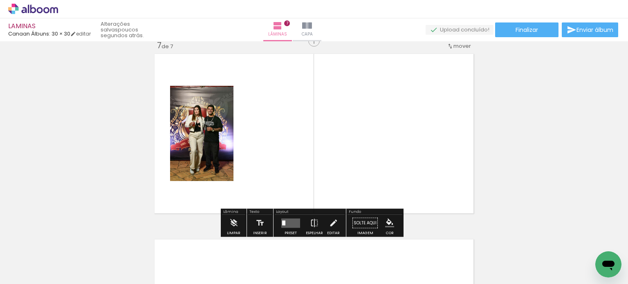
scroll to position [1124, 0]
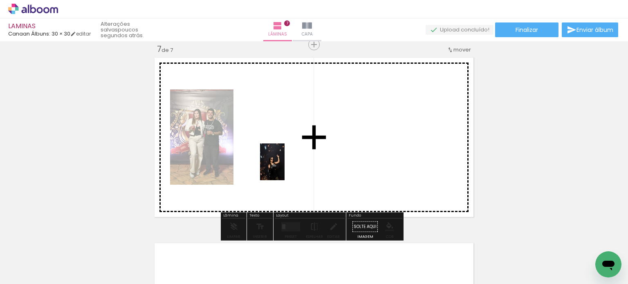
drag, startPoint x: 226, startPoint y: 265, endPoint x: 254, endPoint y: 200, distance: 70.7
click at [286, 165] on quentale-workspace at bounding box center [314, 142] width 628 height 284
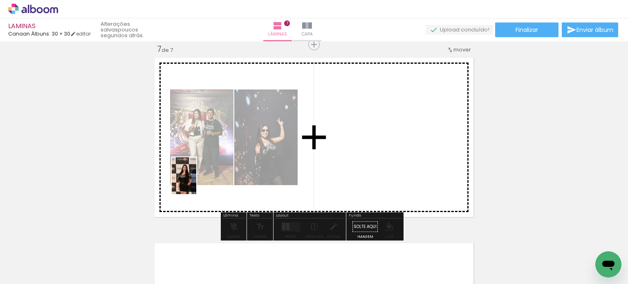
drag, startPoint x: 139, startPoint y: 257, endPoint x: 198, endPoint y: 177, distance: 99.8
click at [198, 176] on quentale-workspace at bounding box center [314, 142] width 628 height 284
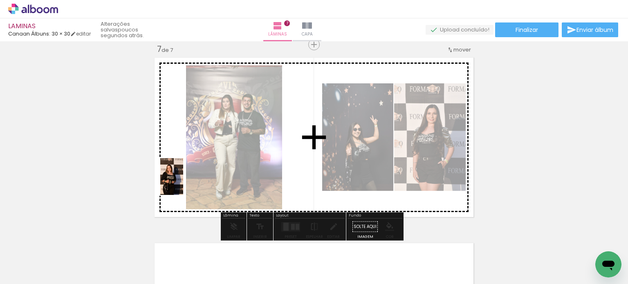
drag, startPoint x: 139, startPoint y: 256, endPoint x: 184, endPoint y: 182, distance: 87.5
click at [185, 182] on quentale-workspace at bounding box center [314, 142] width 628 height 284
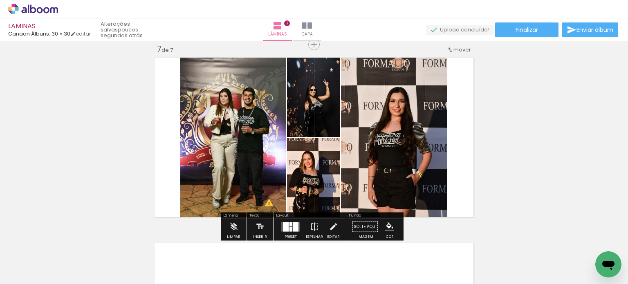
click at [283, 228] on div at bounding box center [286, 226] width 6 height 9
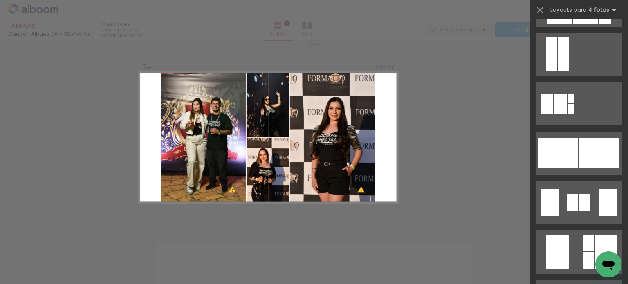
scroll to position [573, 0]
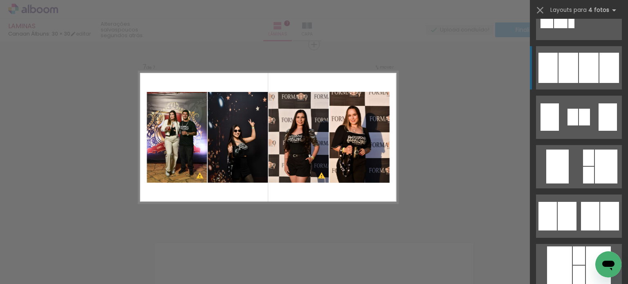
click at [605, 75] on div at bounding box center [610, 68] width 20 height 30
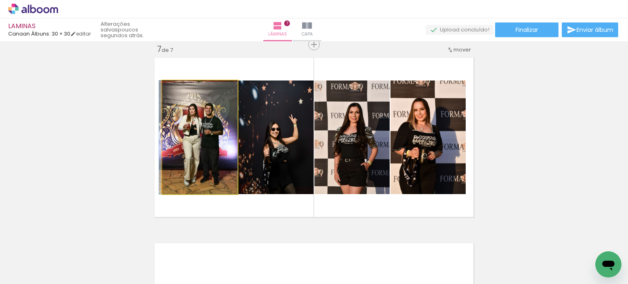
drag, startPoint x: 203, startPoint y: 164, endPoint x: 195, endPoint y: 157, distance: 11.3
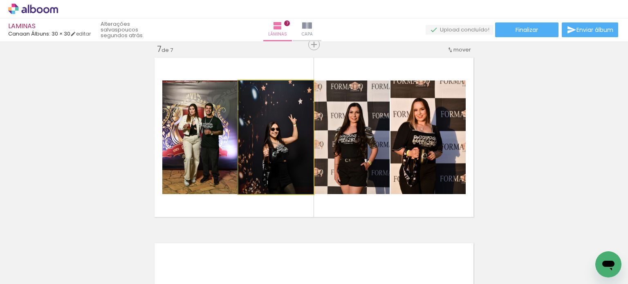
drag, startPoint x: 274, startPoint y: 161, endPoint x: 267, endPoint y: 149, distance: 13.7
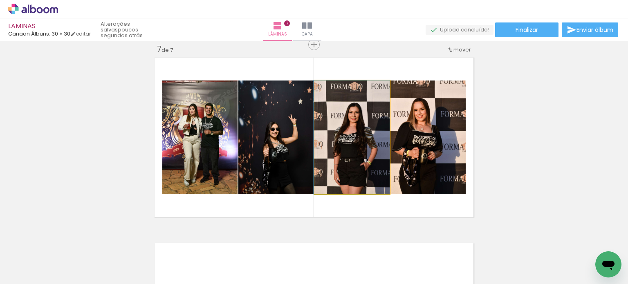
drag, startPoint x: 337, startPoint y: 147, endPoint x: 334, endPoint y: 144, distance: 4.7
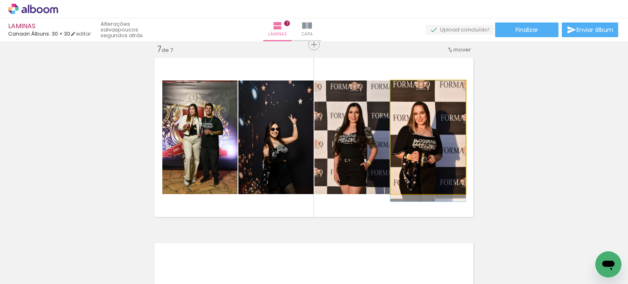
drag, startPoint x: 424, startPoint y: 153, endPoint x: 443, endPoint y: 160, distance: 20.4
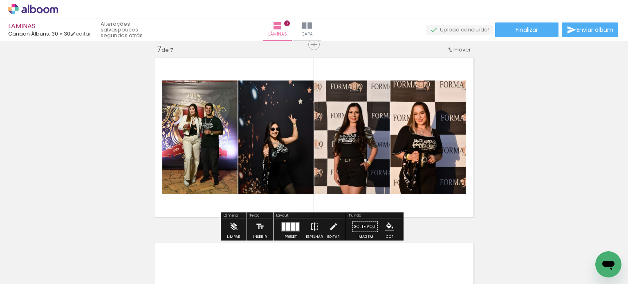
click at [533, 28] on span "Finalizar" at bounding box center [527, 30] width 22 height 6
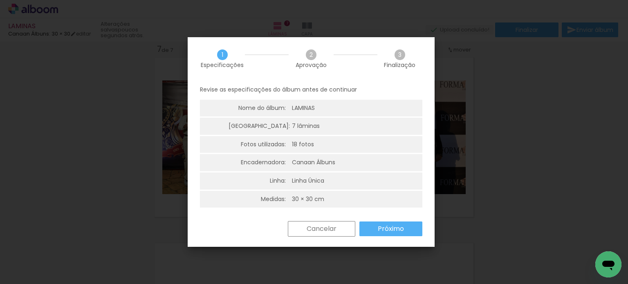
click at [0, 0] on slot "Próximo" at bounding box center [0, 0] width 0 height 0
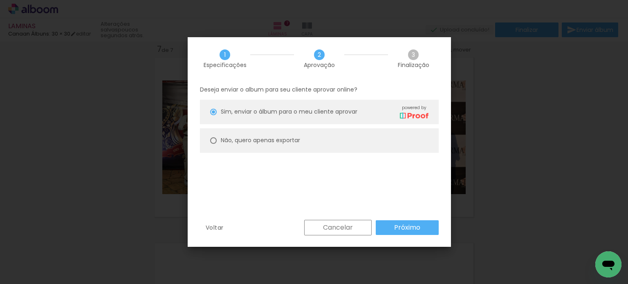
click at [0, 0] on slot "Não, quero apenas exportar" at bounding box center [0, 0] width 0 height 0
type paper-radio-button "on"
click at [393, 226] on paper-button "Próximo" at bounding box center [407, 227] width 63 height 15
type input "Alta, 300 DPI"
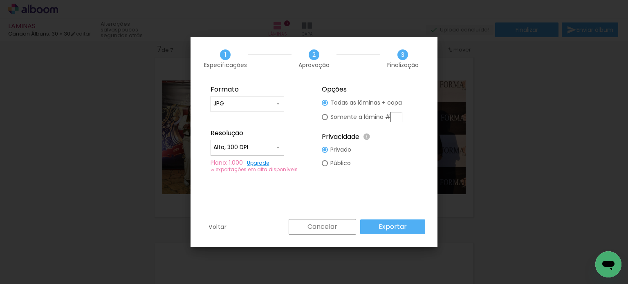
click at [0, 0] on slot "Exportar" at bounding box center [0, 0] width 0 height 0
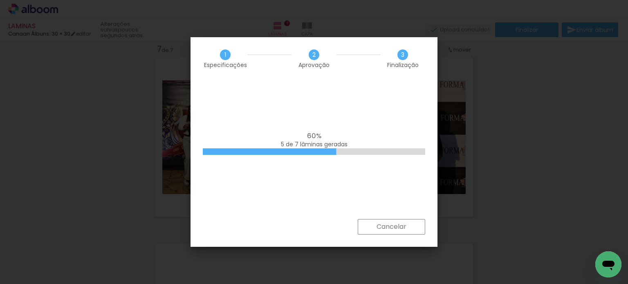
scroll to position [573, 0]
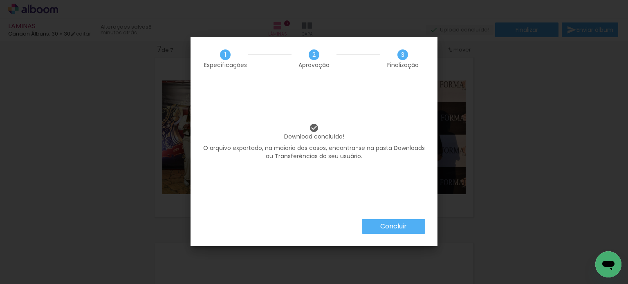
click at [0, 0] on slot "Concluir" at bounding box center [0, 0] width 0 height 0
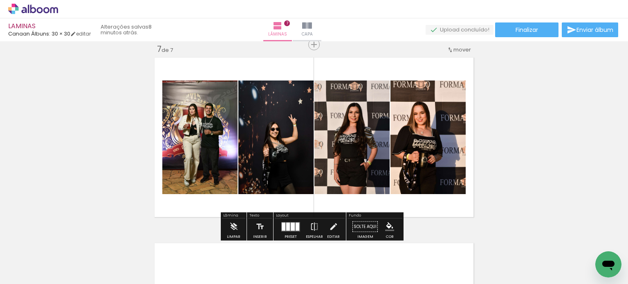
click at [17, 275] on iron-icon at bounding box center [12, 280] width 10 height 10
click at [0, 0] on input "file" at bounding box center [0, 0] width 0 height 0
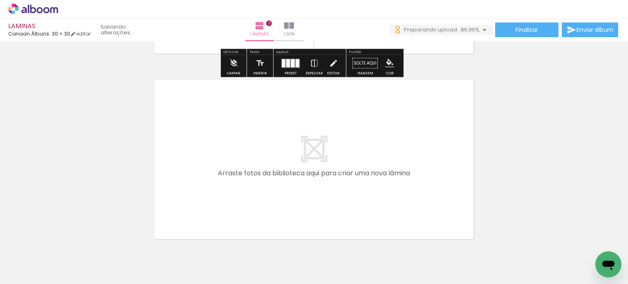
click at [278, 180] on quentale-layouter at bounding box center [314, 159] width 325 height 165
click at [177, 260] on div at bounding box center [173, 257] width 40 height 28
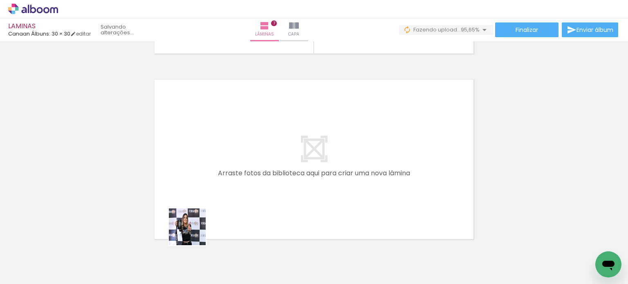
drag, startPoint x: 182, startPoint y: 256, endPoint x: 212, endPoint y: 201, distance: 63.5
click at [212, 201] on quentale-workspace at bounding box center [314, 142] width 628 height 284
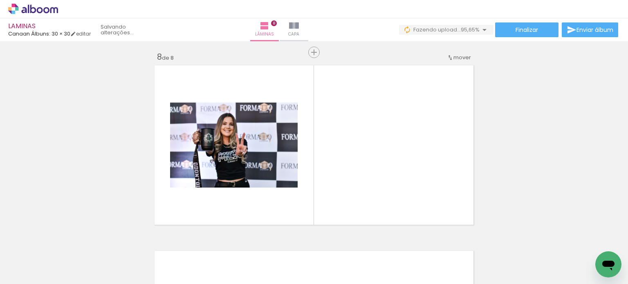
scroll to position [1310, 0]
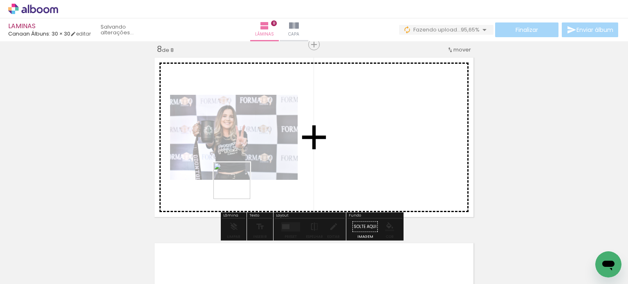
drag, startPoint x: 184, startPoint y: 261, endPoint x: 234, endPoint y: 197, distance: 81.6
click at [242, 181] on quentale-workspace at bounding box center [314, 142] width 628 height 284
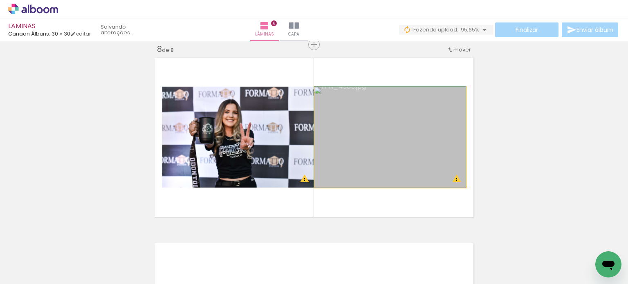
drag, startPoint x: 377, startPoint y: 133, endPoint x: 290, endPoint y: 225, distance: 126.4
click at [301, 217] on quentale-layouter at bounding box center [314, 137] width 325 height 165
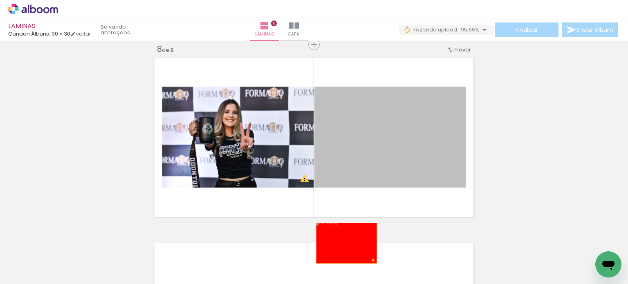
drag, startPoint x: 402, startPoint y: 148, endPoint x: 323, endPoint y: 264, distance: 139.5
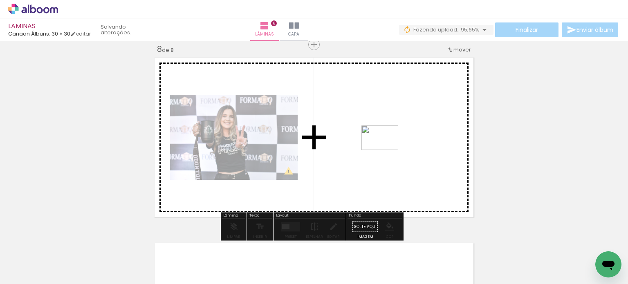
drag, startPoint x: 221, startPoint y: 252, endPoint x: 386, endPoint y: 150, distance: 193.9
click at [386, 150] on quentale-workspace at bounding box center [314, 142] width 628 height 284
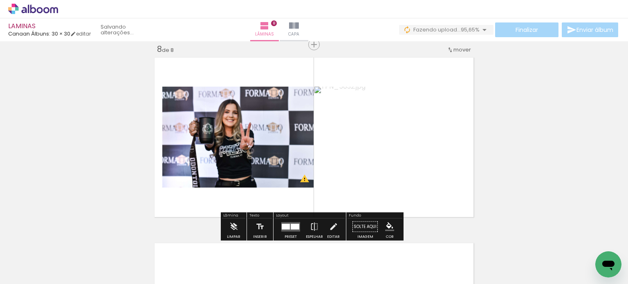
click at [283, 224] on div at bounding box center [286, 227] width 8 height 6
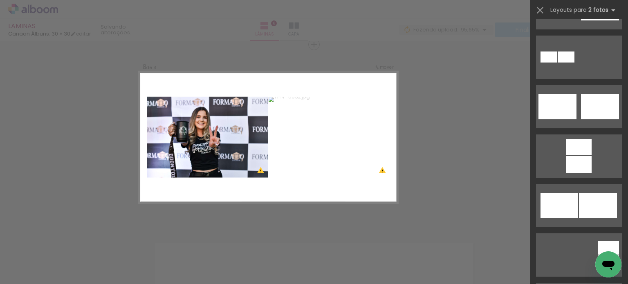
scroll to position [0, 0]
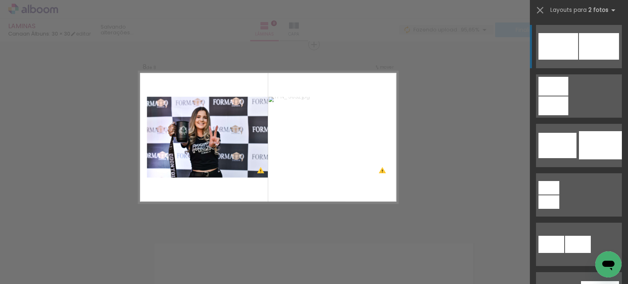
click at [613, 52] on div at bounding box center [599, 46] width 40 height 27
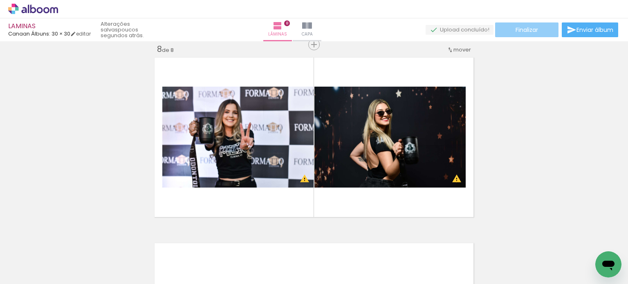
click at [530, 32] on span "Finalizar" at bounding box center [527, 30] width 22 height 6
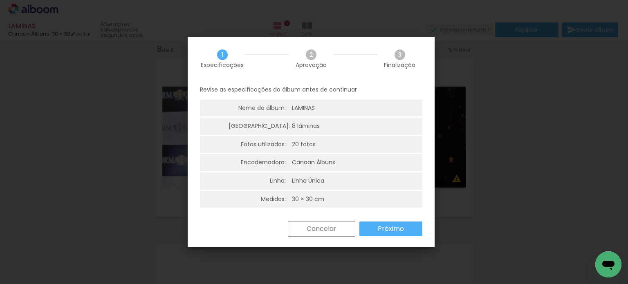
click at [0, 0] on slot "Próximo" at bounding box center [0, 0] width 0 height 0
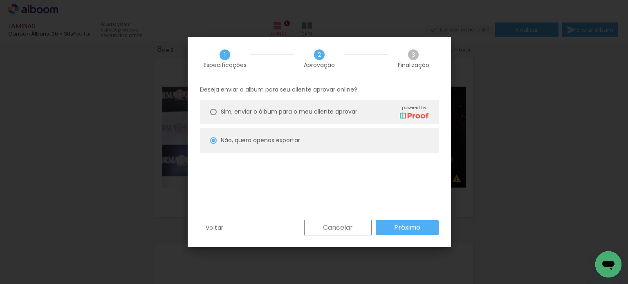
click at [388, 227] on paper-button "Próximo" at bounding box center [407, 227] width 63 height 15
type input "Alta, 300 DPI"
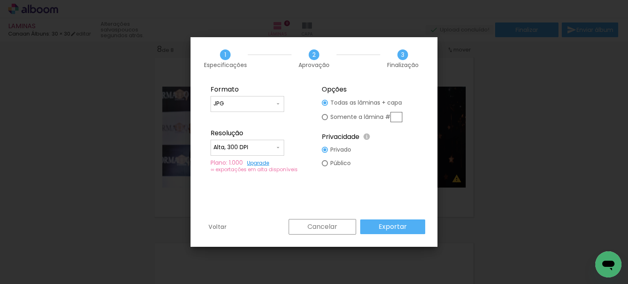
click at [400, 116] on input "text" at bounding box center [397, 117] width 12 height 10
type paper-radio-button "on"
type input "8"
click at [0, 0] on slot "Exportar" at bounding box center [0, 0] width 0 height 0
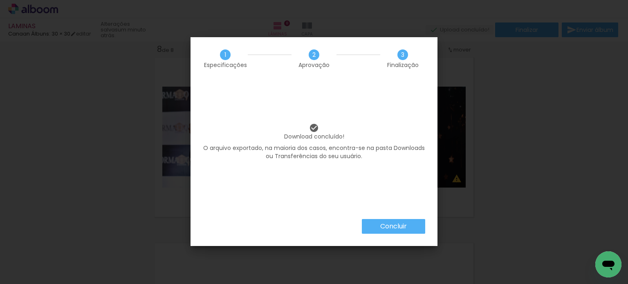
click at [0, 0] on slot "Concluir" at bounding box center [0, 0] width 0 height 0
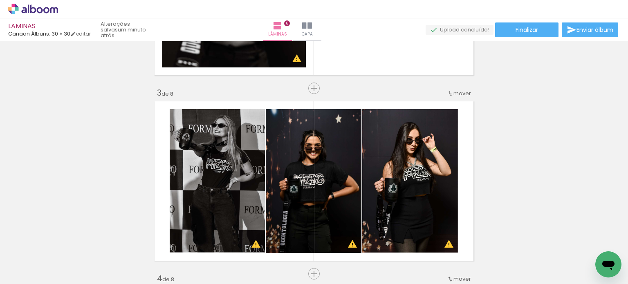
scroll to position [328, 0]
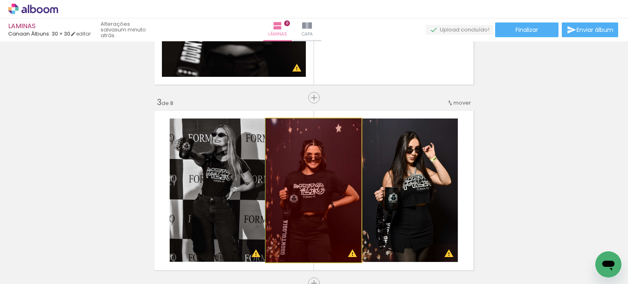
drag, startPoint x: 310, startPoint y: 186, endPoint x: 309, endPoint y: 254, distance: 67.9
click at [309, 255] on quentale-workspace at bounding box center [314, 142] width 628 height 284
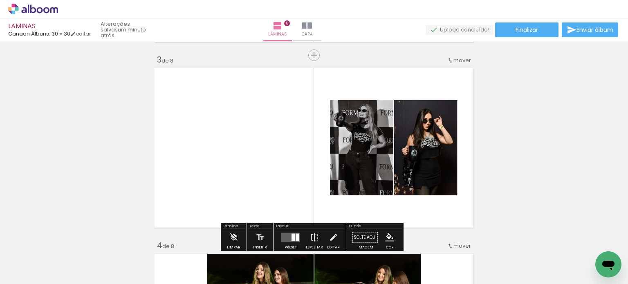
scroll to position [410, 0]
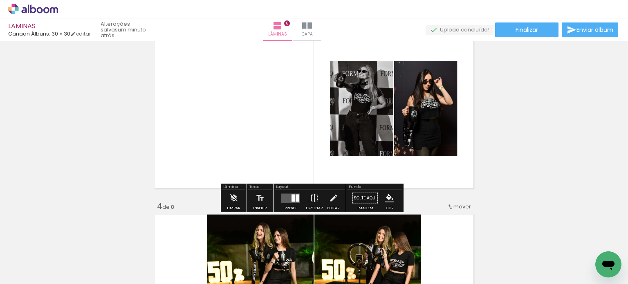
click at [292, 196] on div at bounding box center [293, 197] width 3 height 7
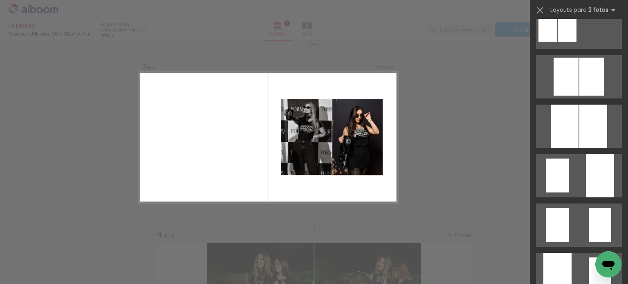
scroll to position [245, 0]
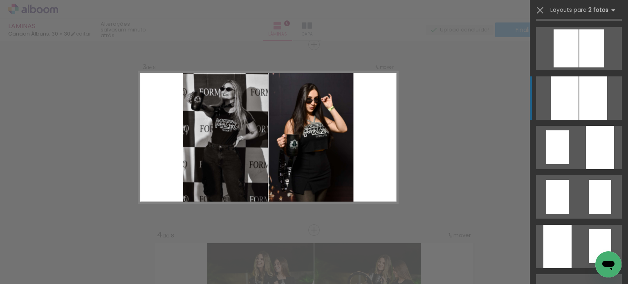
click at [600, 93] on div at bounding box center [593, 97] width 28 height 43
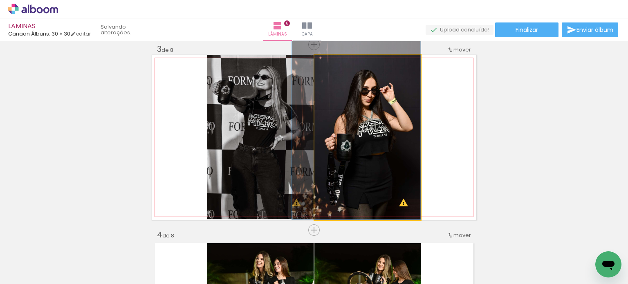
drag, startPoint x: 375, startPoint y: 132, endPoint x: 372, endPoint y: 124, distance: 8.1
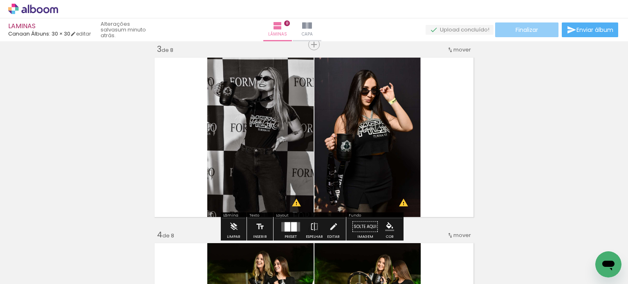
click at [523, 27] on span "Finalizar" at bounding box center [527, 30] width 22 height 6
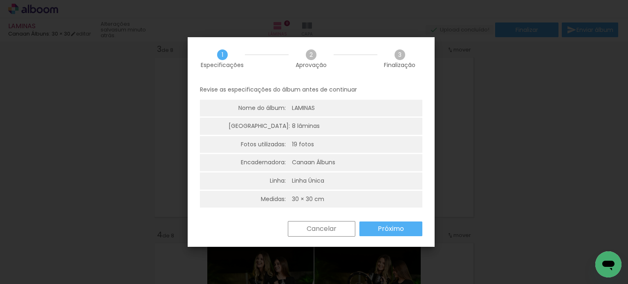
click at [0, 0] on slot "Próximo" at bounding box center [0, 0] width 0 height 0
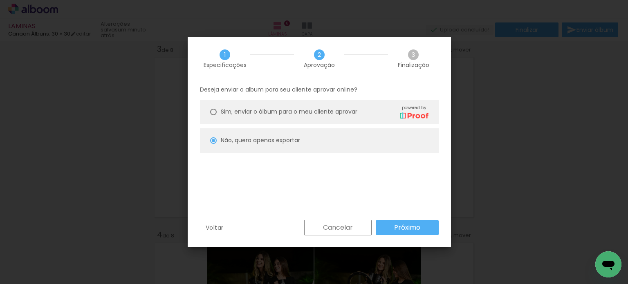
click at [392, 223] on paper-button "Próximo" at bounding box center [407, 227] width 63 height 15
type input "Alta, 300 DPI"
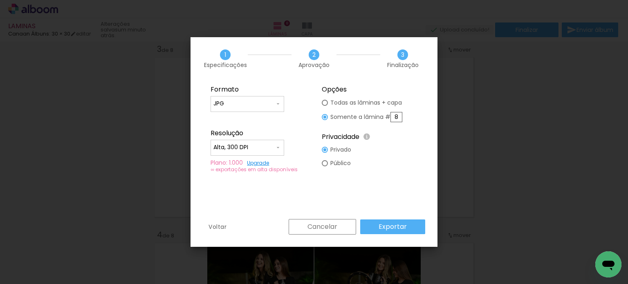
drag, startPoint x: 394, startPoint y: 120, endPoint x: 406, endPoint y: 119, distance: 12.7
click at [406, 119] on fieldset "Opções Todas as lâminas + capa Somente a lâmina # 8 Privacidade Todo o conteúdo…" at bounding box center [370, 129] width 110 height 98
type input "3"
click at [0, 0] on slot "Exportar" at bounding box center [0, 0] width 0 height 0
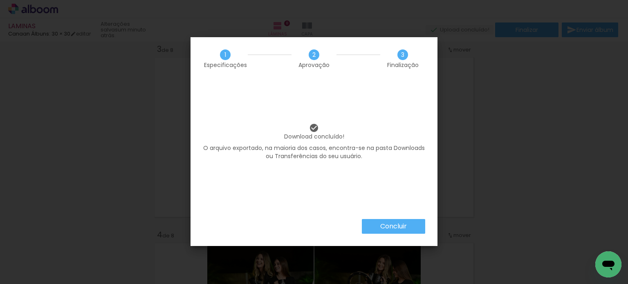
click at [0, 0] on slot "Concluir" at bounding box center [0, 0] width 0 height 0
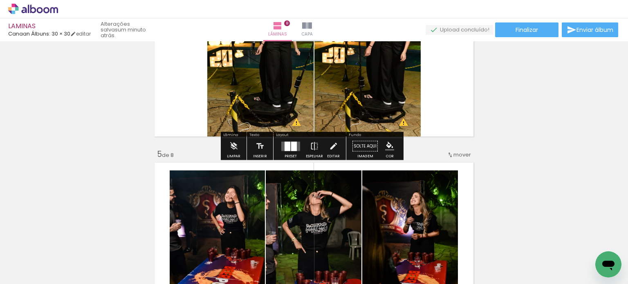
scroll to position [750, 0]
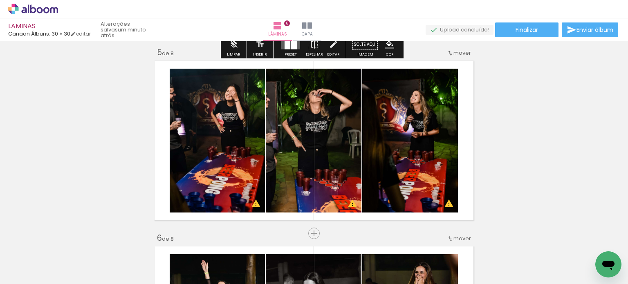
click at [25, 276] on span "Adicionar Fotos" at bounding box center [29, 279] width 25 height 9
click at [0, 0] on input "file" at bounding box center [0, 0] width 0 height 0
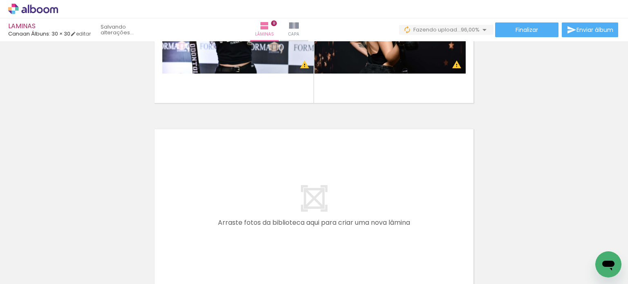
scroll to position [1511, 0]
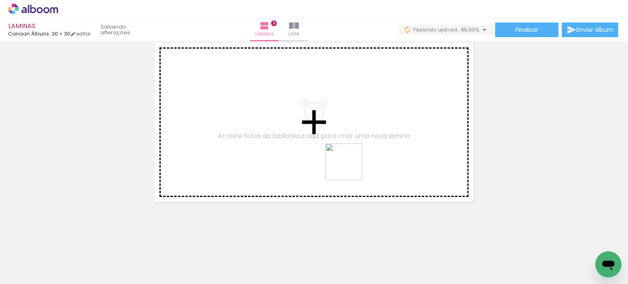
drag, startPoint x: 316, startPoint y: 258, endPoint x: 319, endPoint y: 186, distance: 72.0
click at [356, 132] on quentale-workspace at bounding box center [314, 142] width 628 height 284
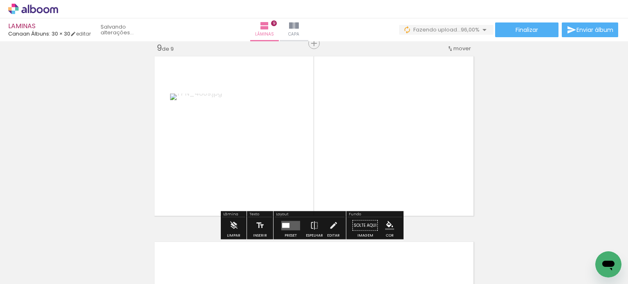
scroll to position [1496, 0]
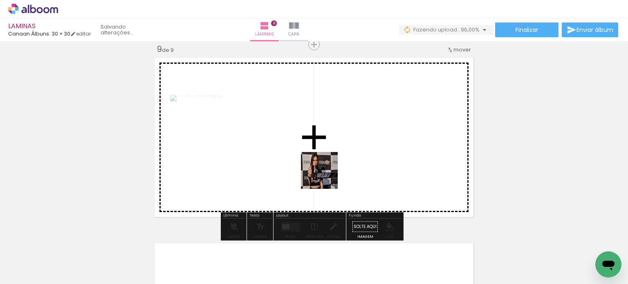
drag, startPoint x: 310, startPoint y: 204, endPoint x: 330, endPoint y: 162, distance: 46.5
click at [330, 162] on quentale-workspace at bounding box center [314, 142] width 628 height 284
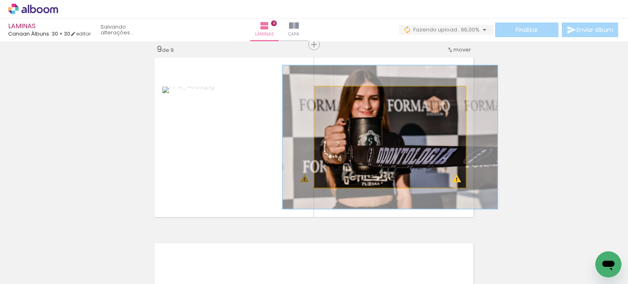
drag, startPoint x: 335, startPoint y: 96, endPoint x: 347, endPoint y: 99, distance: 12.2
type paper-slider "142"
click at [347, 99] on div at bounding box center [345, 95] width 13 height 13
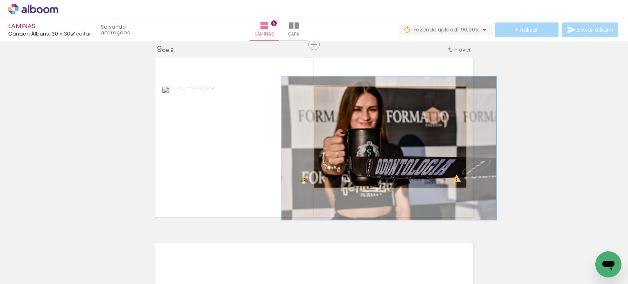
drag, startPoint x: 374, startPoint y: 132, endPoint x: 373, endPoint y: 143, distance: 11.1
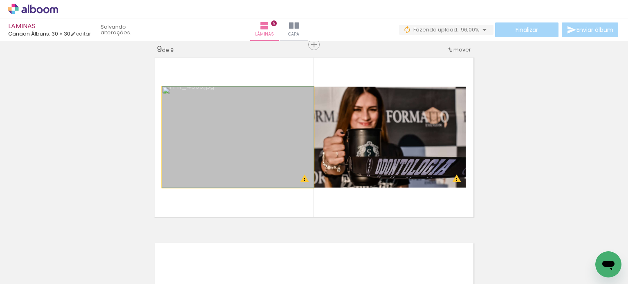
drag, startPoint x: 278, startPoint y: 141, endPoint x: 286, endPoint y: 141, distance: 8.2
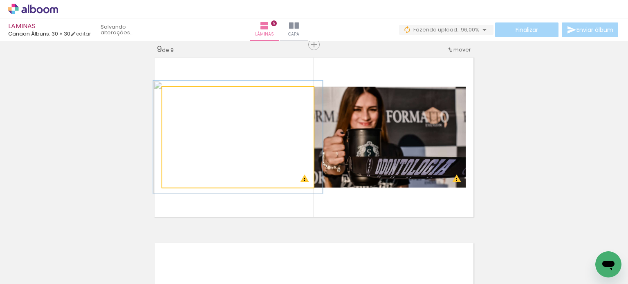
type paper-slider "112"
click at [185, 94] on div at bounding box center [184, 95] width 13 height 13
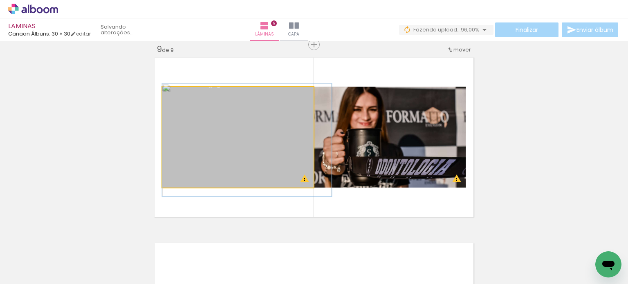
drag, startPoint x: 220, startPoint y: 128, endPoint x: 234, endPoint y: 130, distance: 13.3
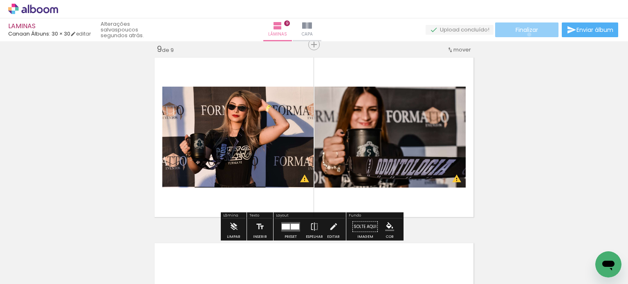
click at [526, 34] on paper-button "Finalizar" at bounding box center [526, 29] width 63 height 15
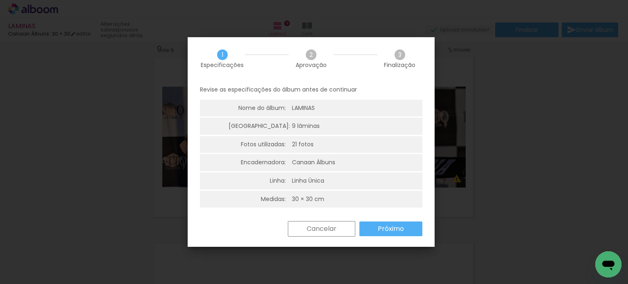
click at [0, 0] on slot "Próximo" at bounding box center [0, 0] width 0 height 0
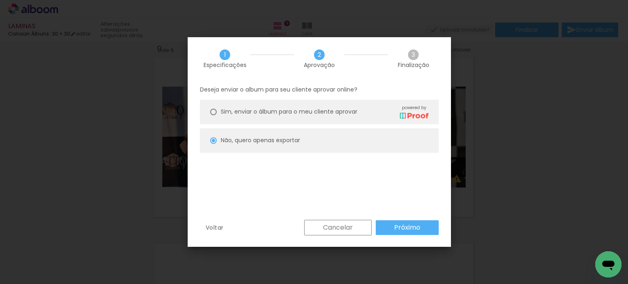
drag, startPoint x: 397, startPoint y: 227, endPoint x: 393, endPoint y: 195, distance: 32.2
click at [0, 0] on slot "Próximo" at bounding box center [0, 0] width 0 height 0
type input "Alta, 300 DPI"
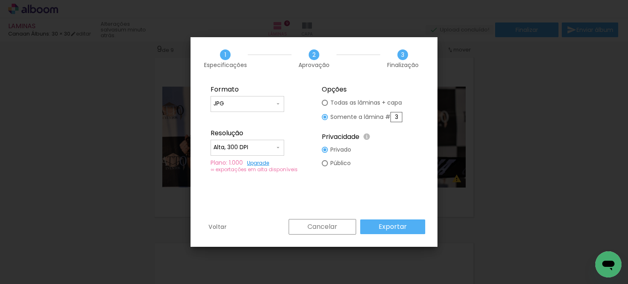
drag, startPoint x: 396, startPoint y: 116, endPoint x: 405, endPoint y: 117, distance: 9.5
click at [405, 117] on fieldset "Opções Todas as lâminas + capa Somente a lâmina # 3 Privacidade Todo o conteúdo…" at bounding box center [370, 129] width 110 height 98
type input "9"
click at [0, 0] on slot "Exportar" at bounding box center [0, 0] width 0 height 0
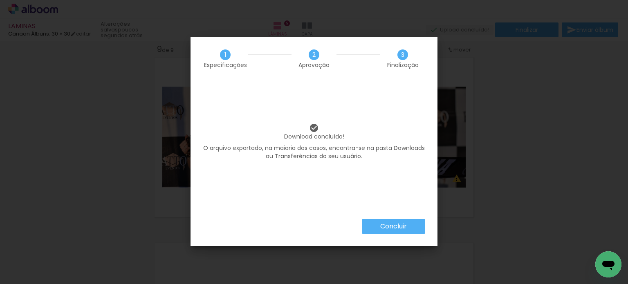
click at [0, 0] on slot "Concluir" at bounding box center [0, 0] width 0 height 0
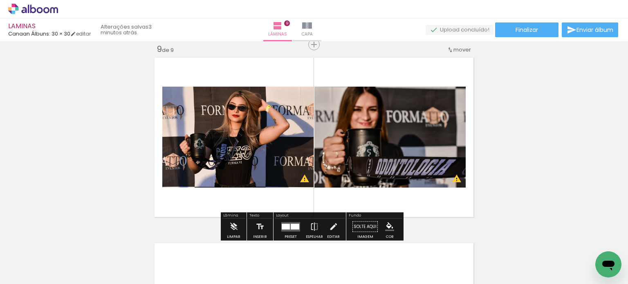
click at [16, 273] on paper-button "Adicionar Fotos" at bounding box center [25, 279] width 40 height 13
click at [0, 0] on input "file" at bounding box center [0, 0] width 0 height 0
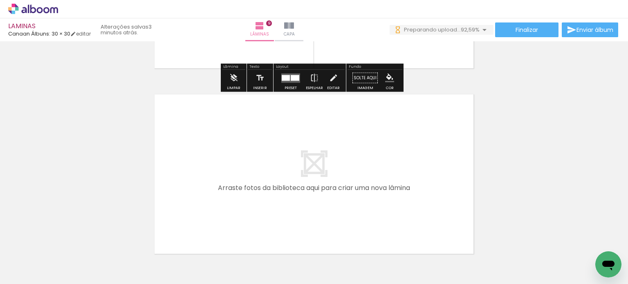
scroll to position [1696, 0]
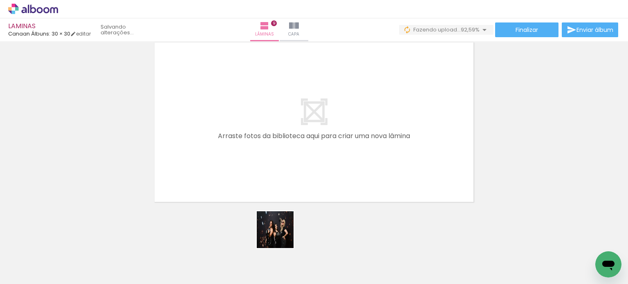
drag, startPoint x: 277, startPoint y: 260, endPoint x: 301, endPoint y: 204, distance: 60.3
click at [272, 127] on quentale-workspace at bounding box center [314, 142] width 628 height 284
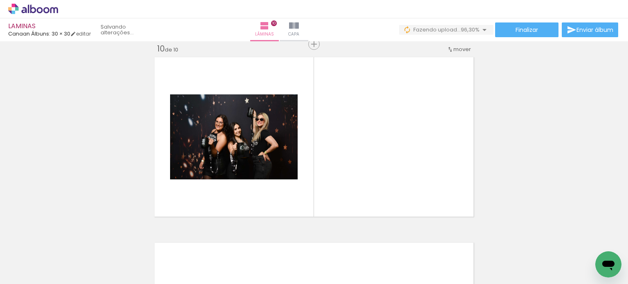
scroll to position [1681, 0]
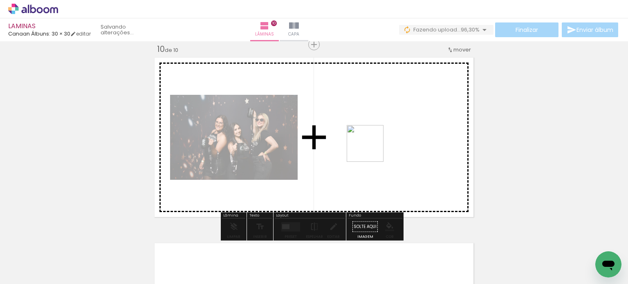
drag, startPoint x: 350, startPoint y: 181, endPoint x: 375, endPoint y: 146, distance: 42.7
click at [375, 146] on quentale-workspace at bounding box center [314, 142] width 628 height 284
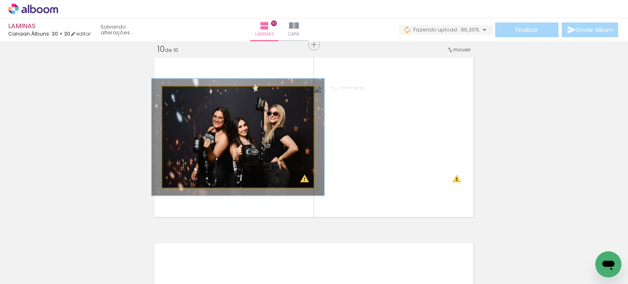
drag, startPoint x: 180, startPoint y: 95, endPoint x: 184, endPoint y: 96, distance: 4.2
type paper-slider "114"
click at [184, 96] on div at bounding box center [185, 95] width 7 height 7
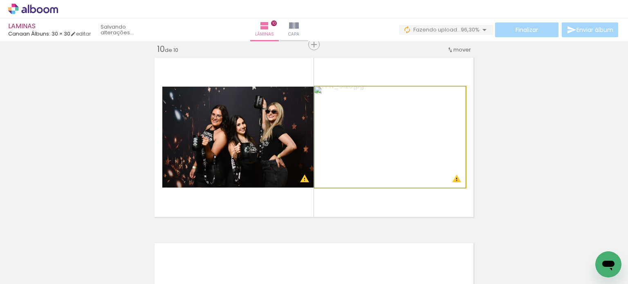
click at [369, 133] on quentale-photo at bounding box center [389, 137] width 151 height 101
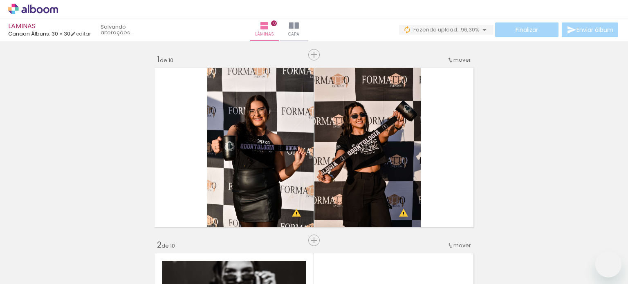
type paper-slider "120"
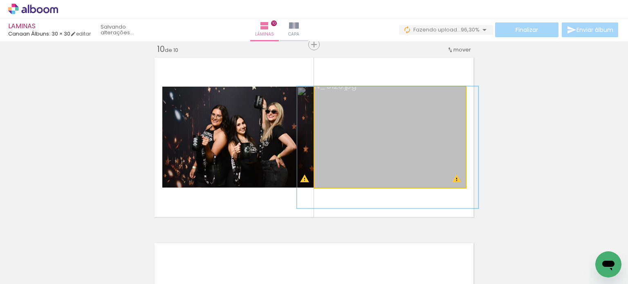
scroll to position [245, 0]
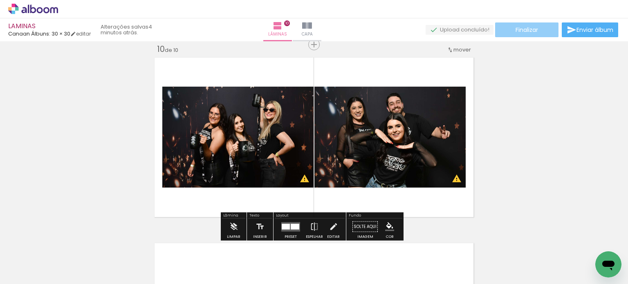
click at [517, 32] on span "Finalizar" at bounding box center [527, 30] width 22 height 6
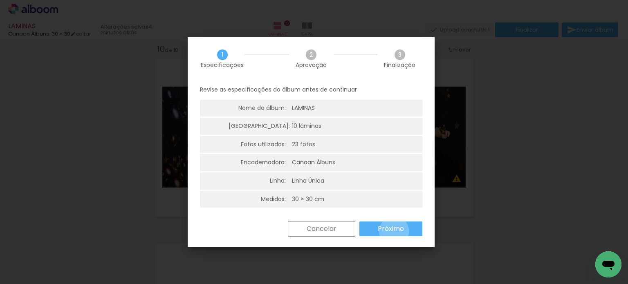
click at [0, 0] on slot "Próximo" at bounding box center [0, 0] width 0 height 0
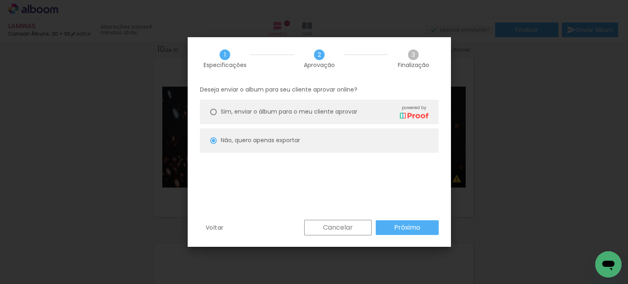
click at [0, 0] on slot "Próximo" at bounding box center [0, 0] width 0 height 0
type input "Alta, 300 DPI"
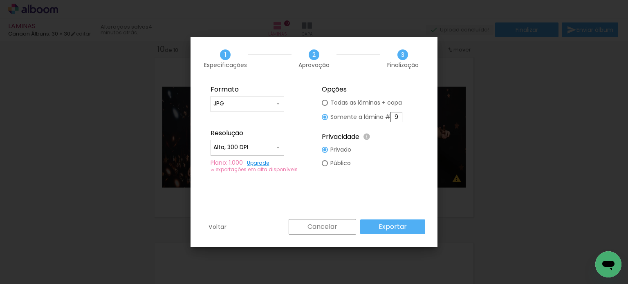
drag, startPoint x: 394, startPoint y: 114, endPoint x: 415, endPoint y: 117, distance: 21.5
click at [415, 117] on fieldset "Opções Todas as lâminas + capa Somente a lâmina # 9 Privacidade Todo o conteúdo…" at bounding box center [370, 129] width 110 height 98
type input "10"
click at [0, 0] on slot "Exportar" at bounding box center [0, 0] width 0 height 0
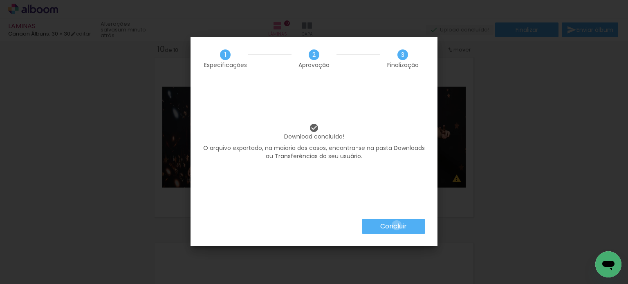
click at [0, 0] on slot "Concluir" at bounding box center [0, 0] width 0 height 0
